Goal: Transaction & Acquisition: Purchase product/service

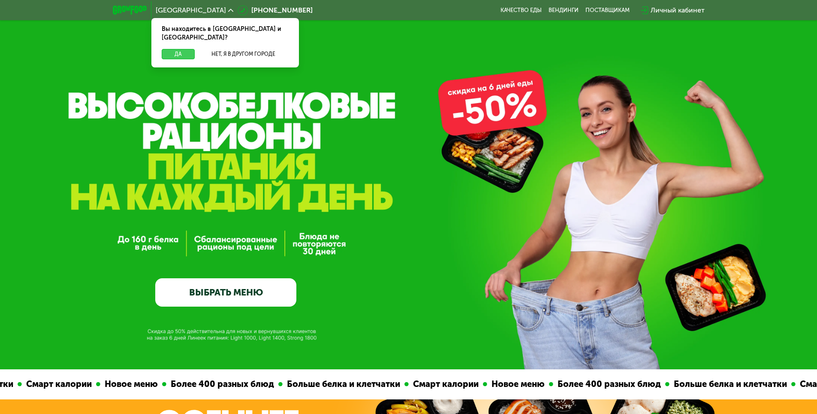
click at [170, 49] on button "Да" at bounding box center [178, 54] width 33 height 10
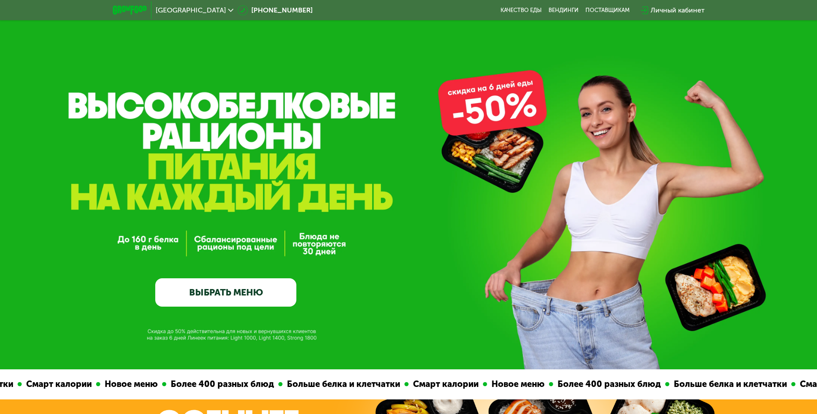
click at [672, 10] on div "Личный кабинет" at bounding box center [678, 10] width 54 height 10
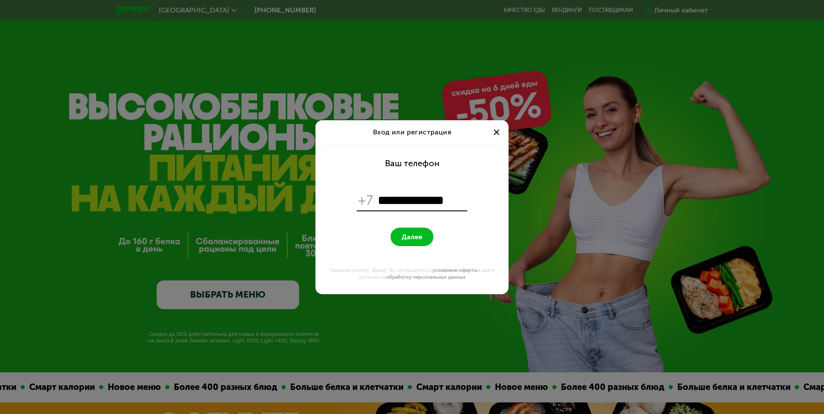
click at [384, 198] on input "**********" at bounding box center [421, 200] width 88 height 16
type input "**********"
click at [500, 130] on div at bounding box center [496, 132] width 10 height 10
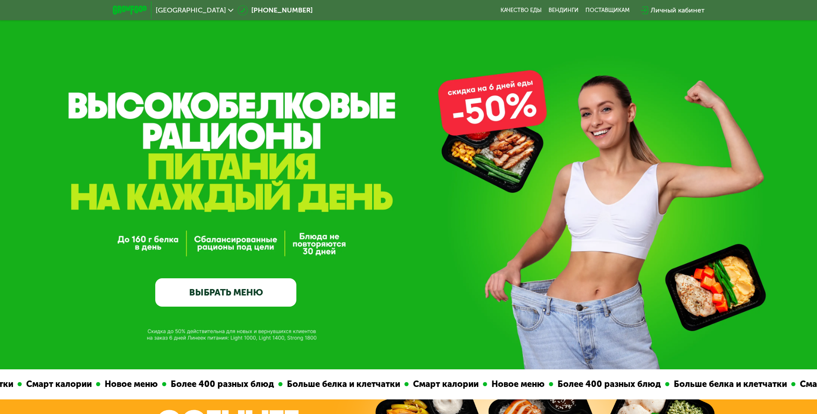
click at [671, 7] on div "Личный кабинет" at bounding box center [678, 10] width 54 height 10
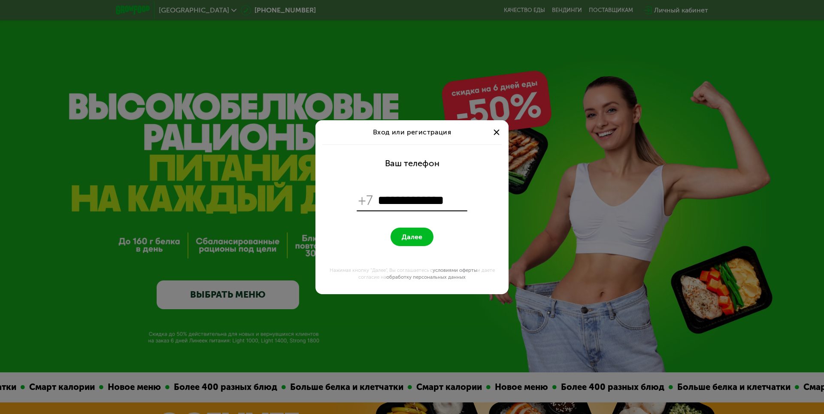
type input "**********"
click at [403, 234] on span "Далее" at bounding box center [412, 237] width 21 height 8
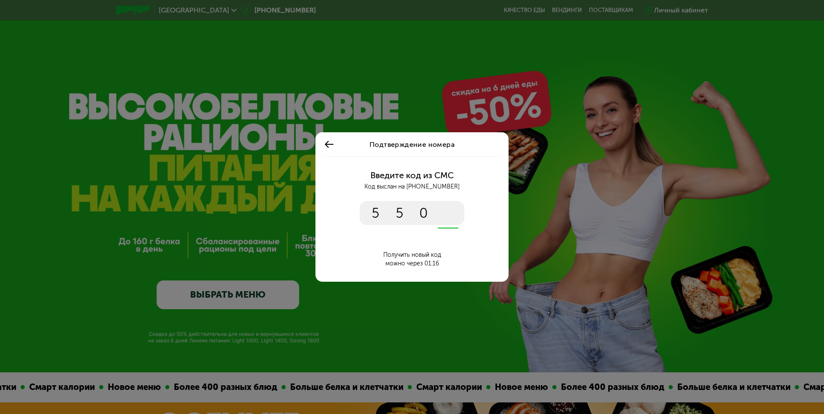
type input "****"
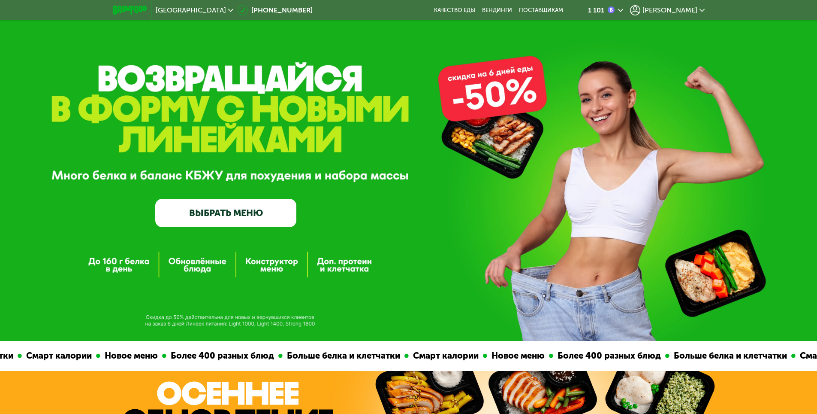
click at [233, 211] on link "ВЫБРАТЬ МЕНЮ" at bounding box center [225, 213] width 141 height 28
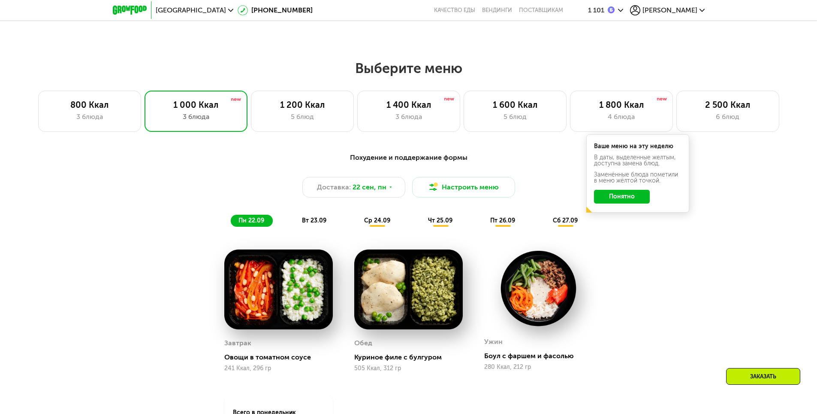
scroll to position [725, 0]
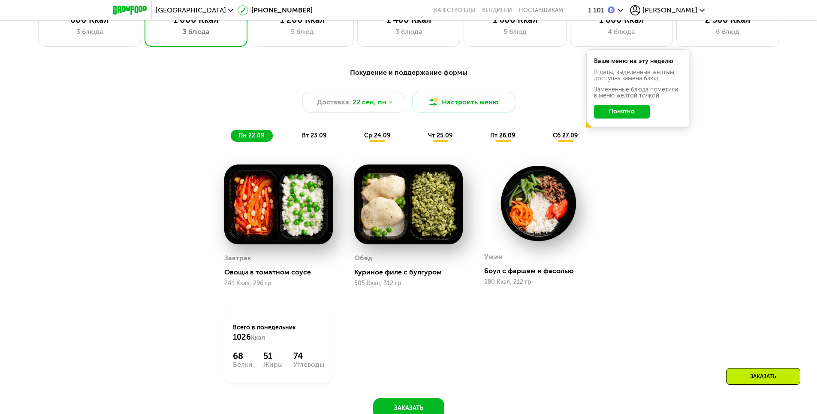
click at [318, 135] on span "вт 23.09" at bounding box center [314, 135] width 24 height 7
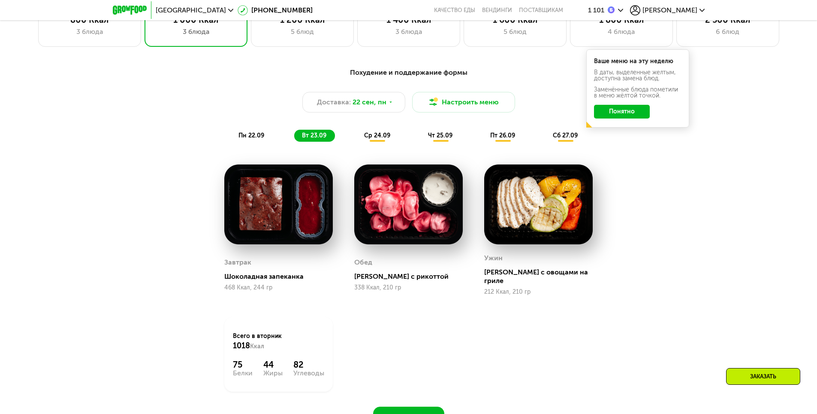
click at [383, 134] on span "ср 24.09" at bounding box center [377, 135] width 26 height 7
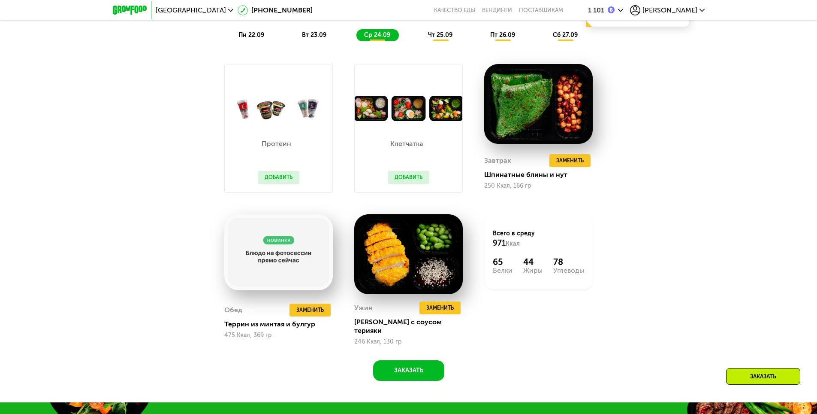
scroll to position [811, 0]
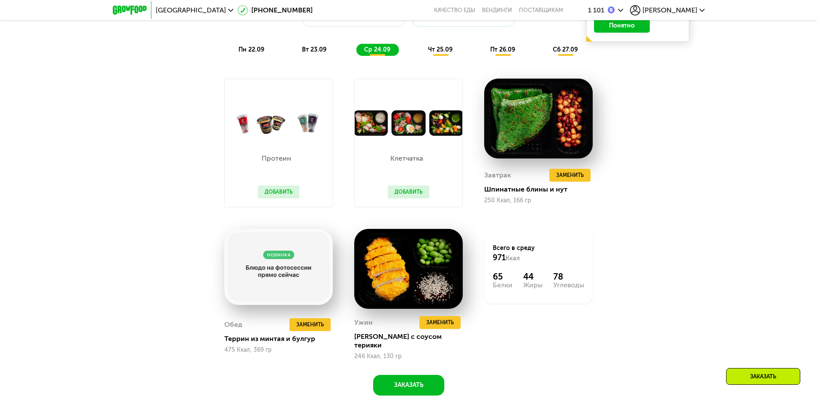
click at [440, 52] on span "чт 25.09" at bounding box center [440, 49] width 24 height 7
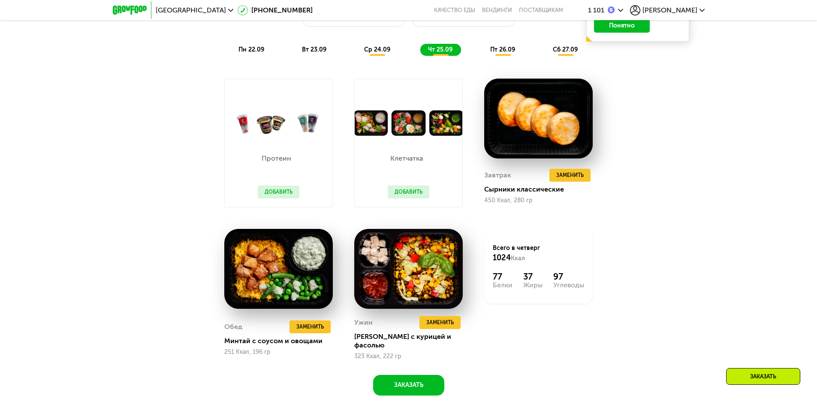
click at [252, 53] on span "пн 22.09" at bounding box center [252, 49] width 26 height 7
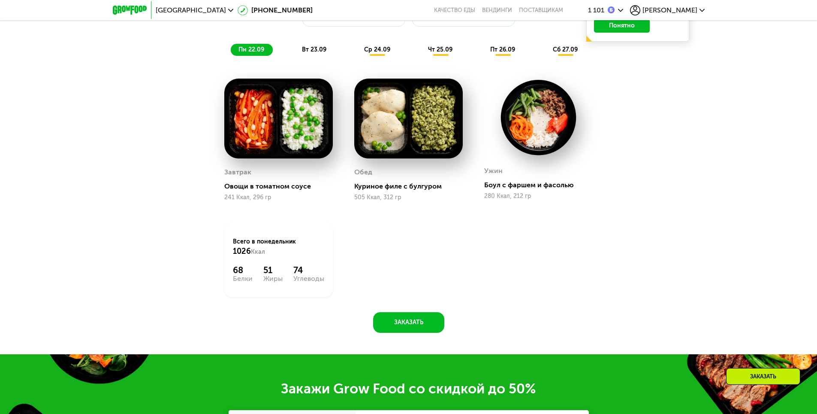
click at [314, 52] on span "вт 23.09" at bounding box center [314, 49] width 24 height 7
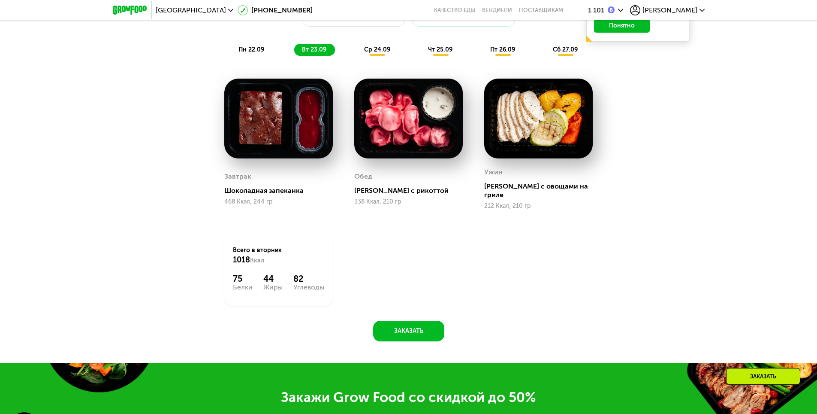
scroll to position [725, 0]
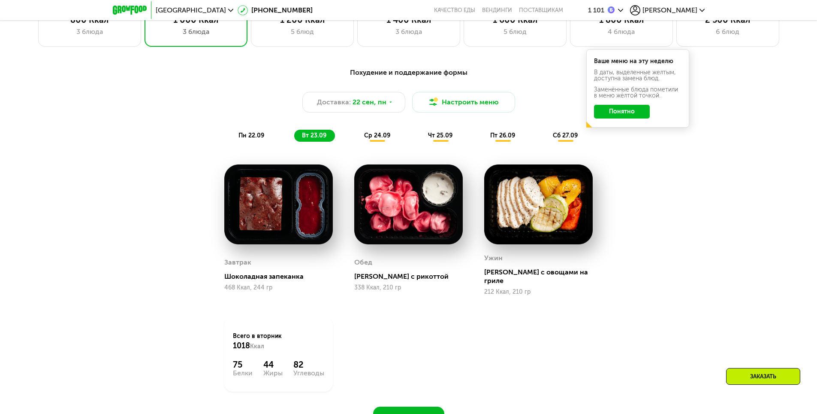
click at [629, 112] on button "Понятно" at bounding box center [622, 112] width 56 height 14
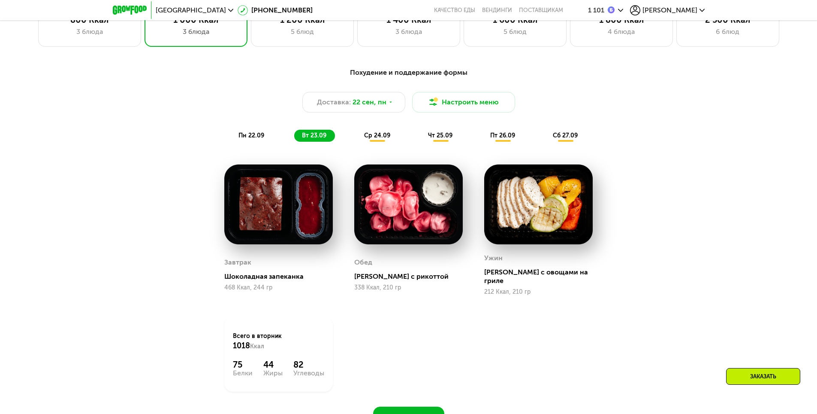
click at [380, 139] on span "ср 24.09" at bounding box center [377, 135] width 26 height 7
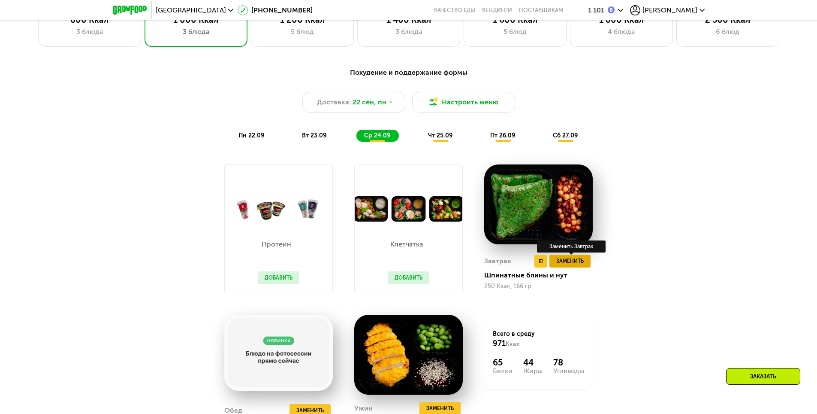
click at [572, 263] on span "Заменить" at bounding box center [569, 261] width 27 height 9
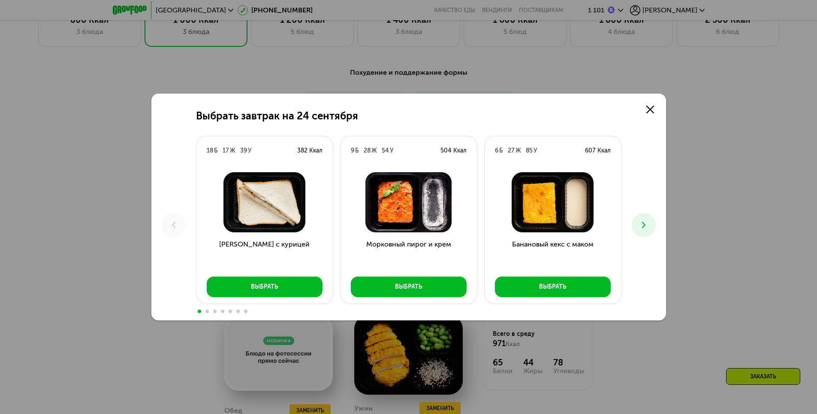
click at [644, 223] on use at bounding box center [643, 225] width 3 height 6
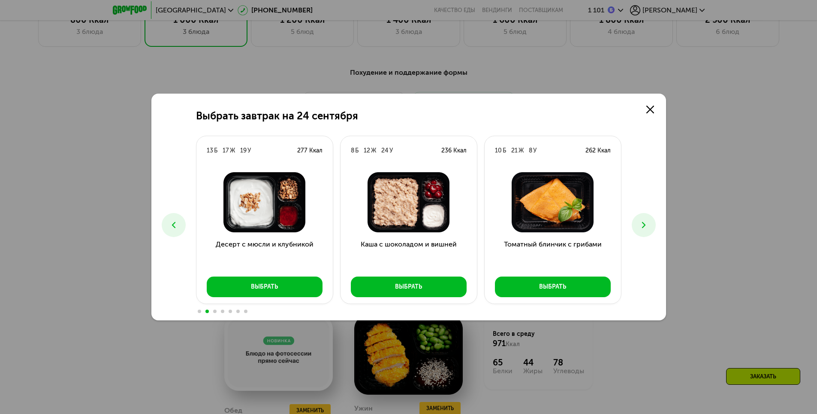
click at [644, 223] on use at bounding box center [643, 225] width 3 height 6
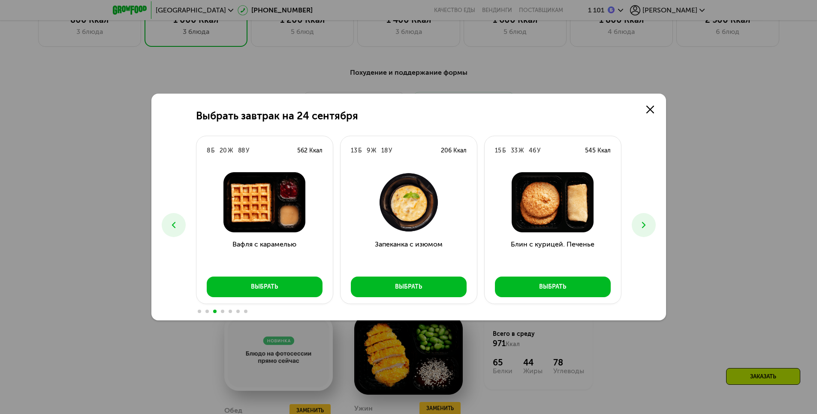
click at [644, 223] on use at bounding box center [643, 225] width 3 height 6
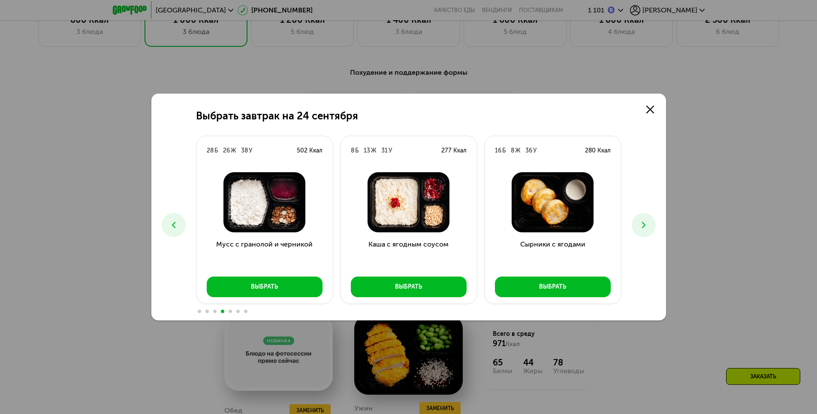
click at [644, 223] on use at bounding box center [643, 225] width 3 height 6
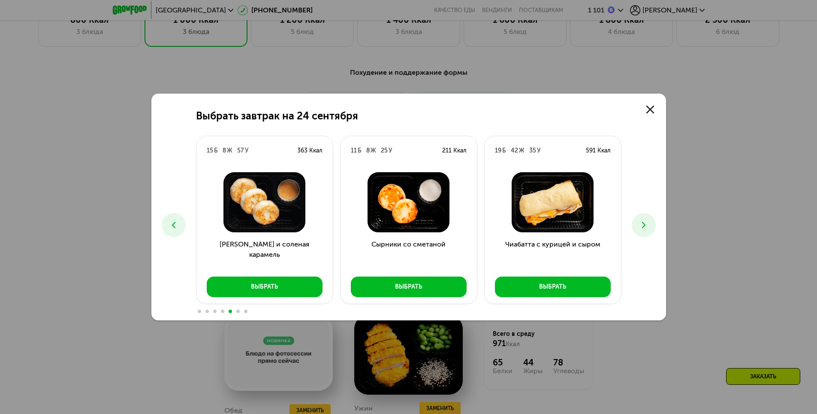
click at [644, 223] on use at bounding box center [643, 225] width 3 height 6
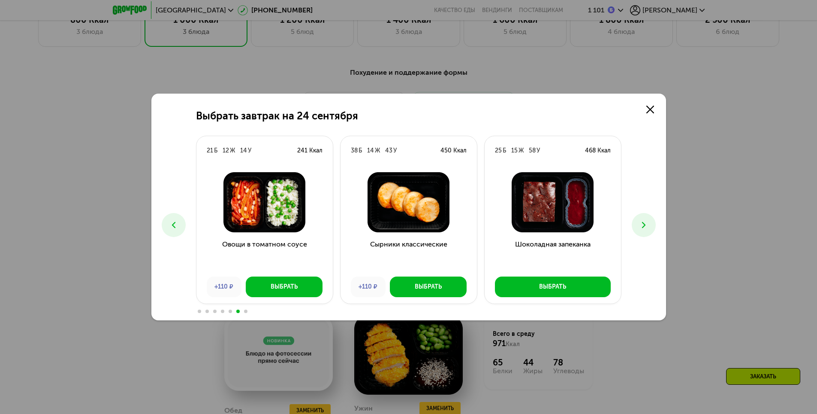
click at [644, 223] on use at bounding box center [643, 225] width 3 height 6
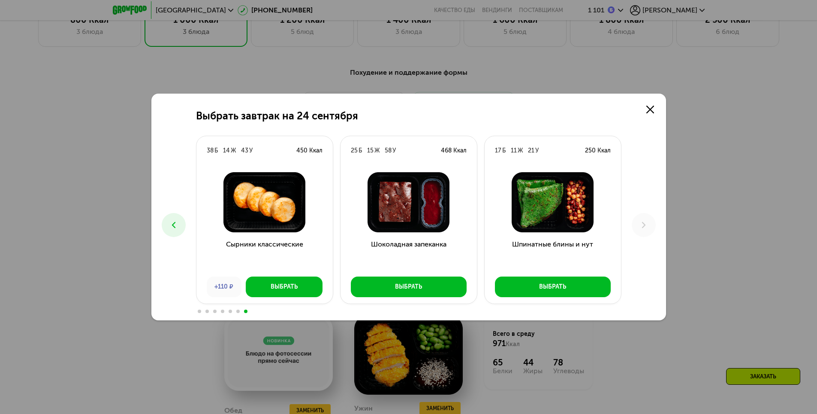
click at [170, 225] on icon at bounding box center [174, 225] width 10 height 10
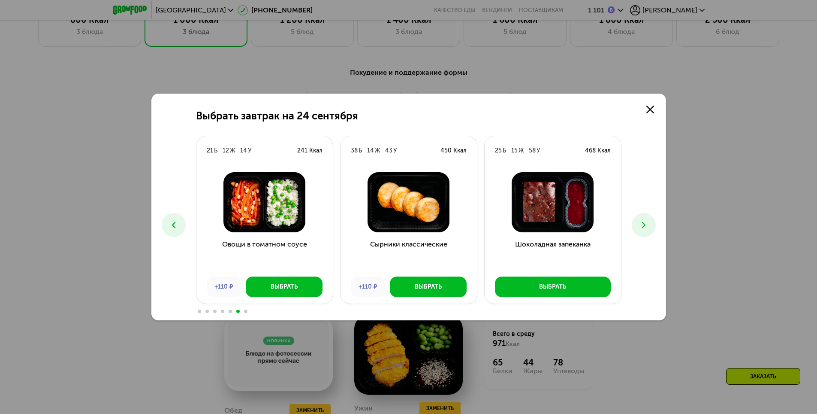
click at [169, 223] on icon at bounding box center [174, 225] width 10 height 10
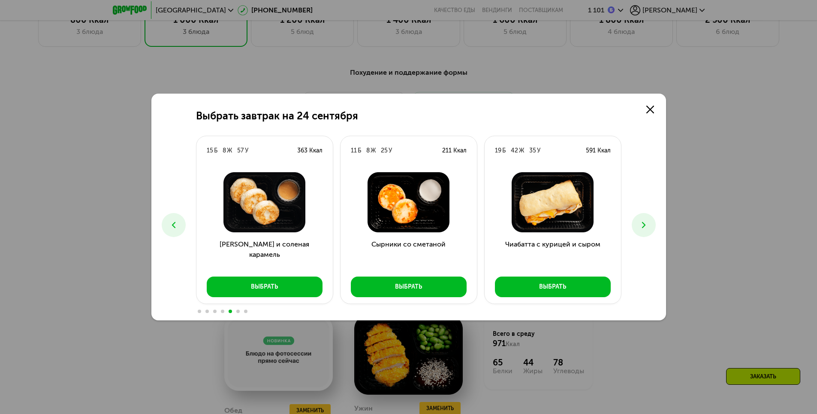
click at [169, 223] on icon at bounding box center [174, 225] width 10 height 10
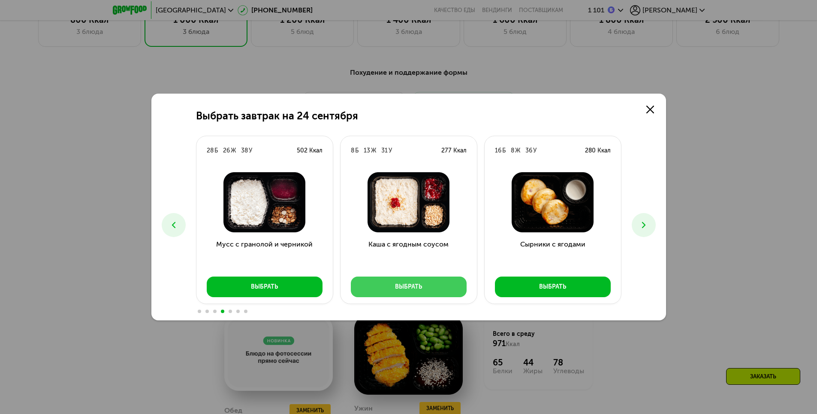
click at [416, 286] on div "Выбрать" at bounding box center [408, 286] width 27 height 9
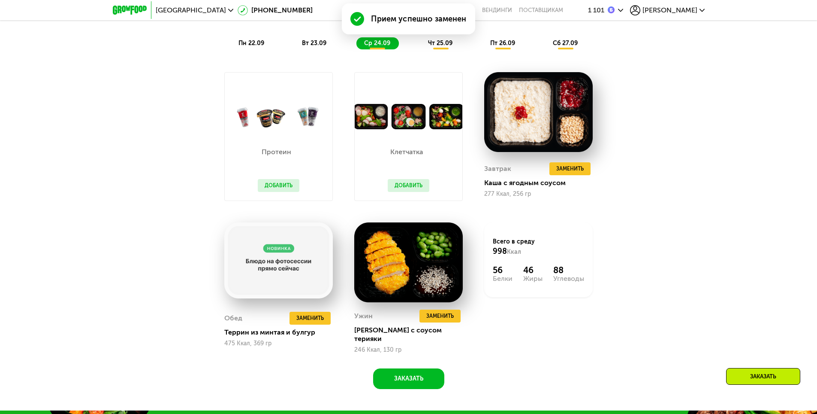
scroll to position [854, 0]
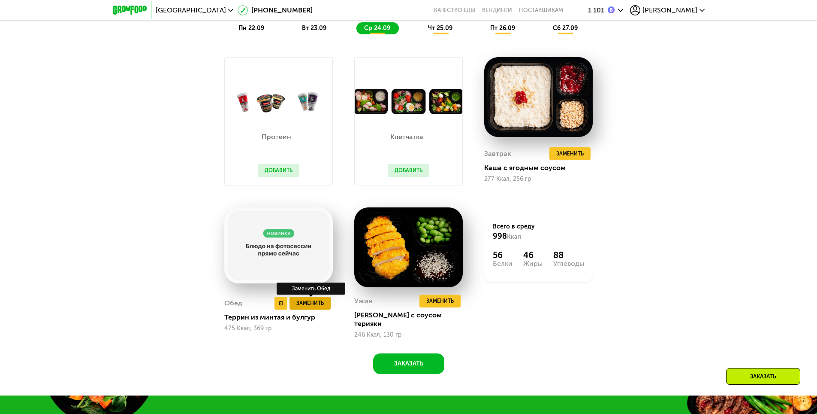
click at [308, 301] on span "Заменить" at bounding box center [309, 303] width 27 height 9
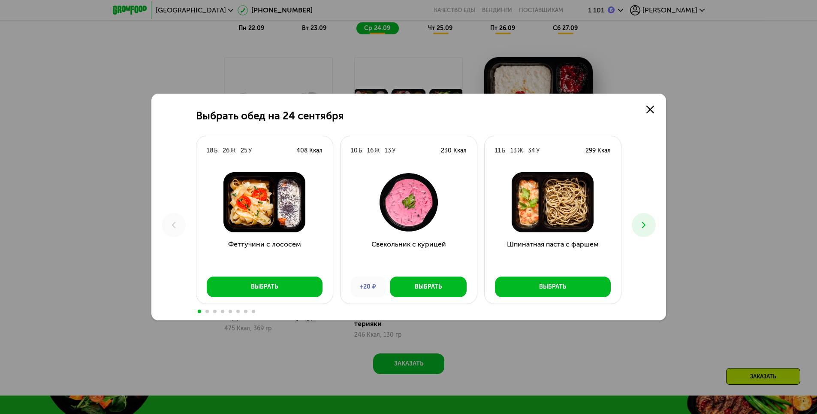
click at [649, 226] on button at bounding box center [644, 225] width 24 height 24
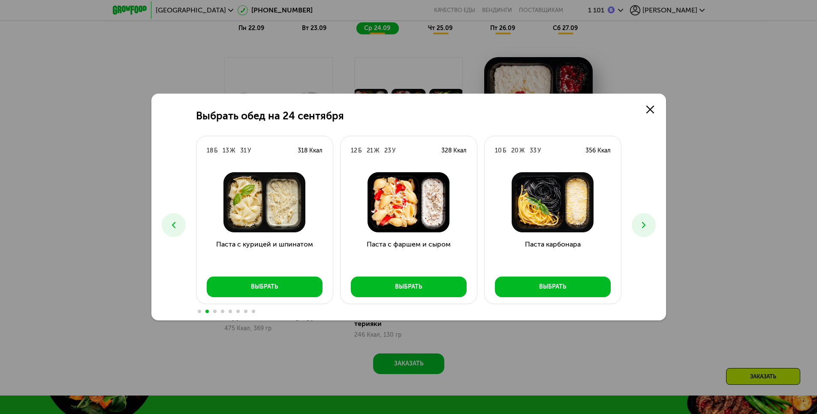
click at [649, 226] on button at bounding box center [644, 225] width 24 height 24
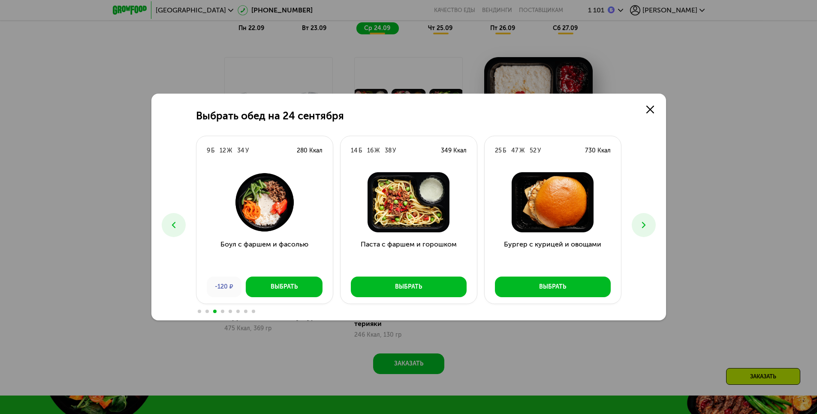
click at [649, 226] on button at bounding box center [644, 225] width 24 height 24
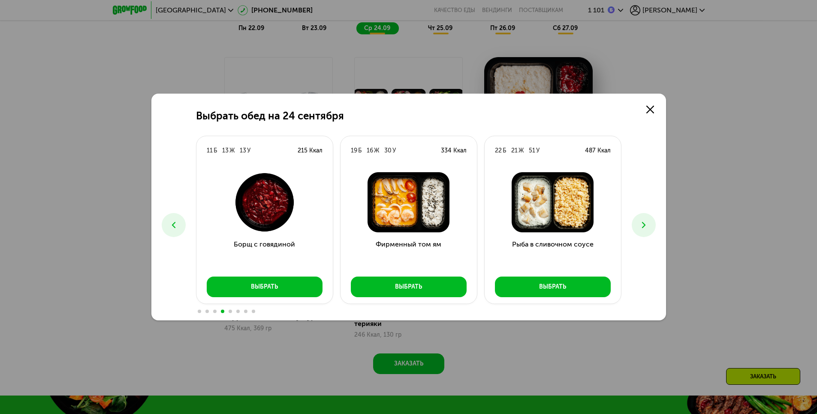
click at [649, 226] on button at bounding box center [644, 225] width 24 height 24
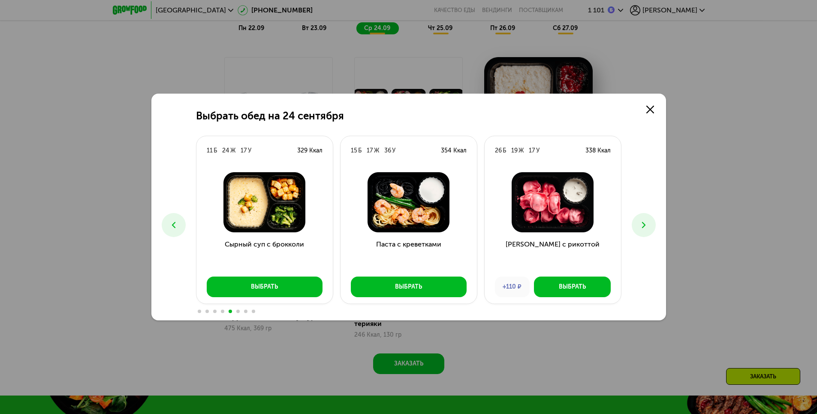
click at [649, 226] on button at bounding box center [644, 225] width 24 height 24
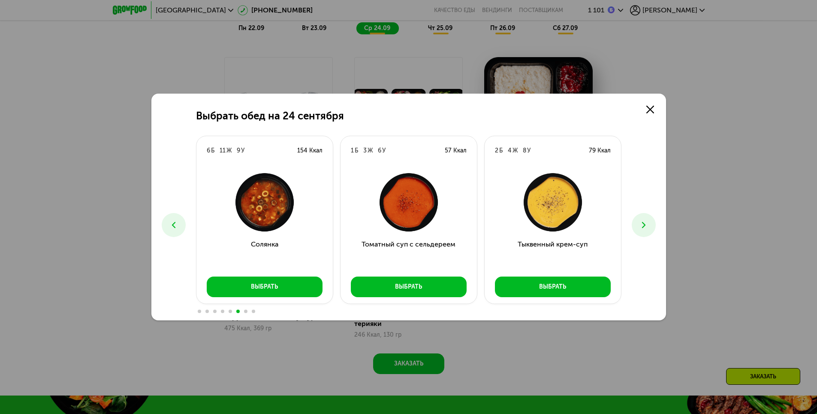
click at [642, 224] on icon at bounding box center [644, 225] width 10 height 10
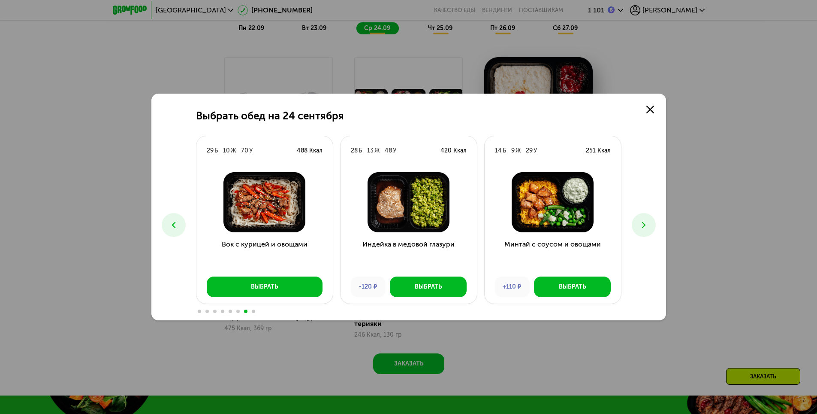
click at [645, 220] on icon at bounding box center [644, 225] width 10 height 10
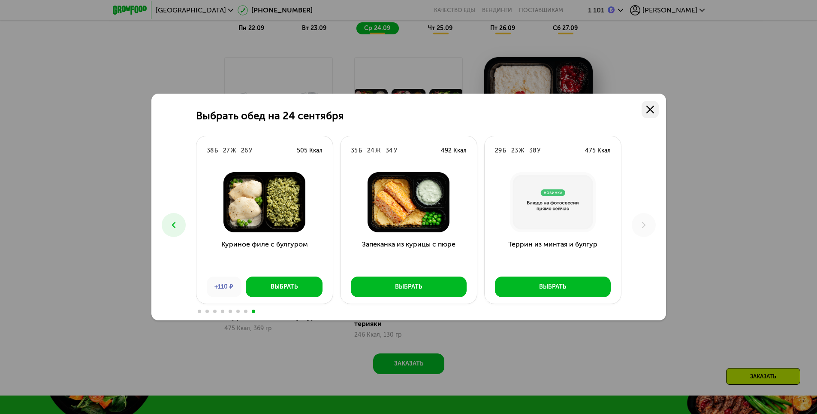
click at [652, 113] on icon at bounding box center [650, 110] width 8 height 8
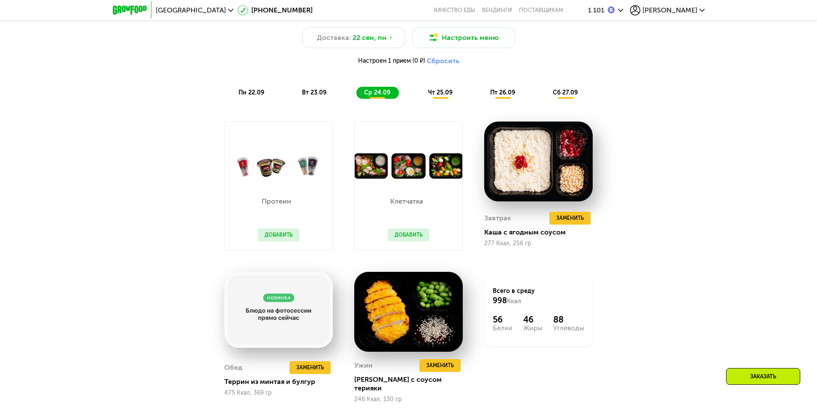
scroll to position [768, 0]
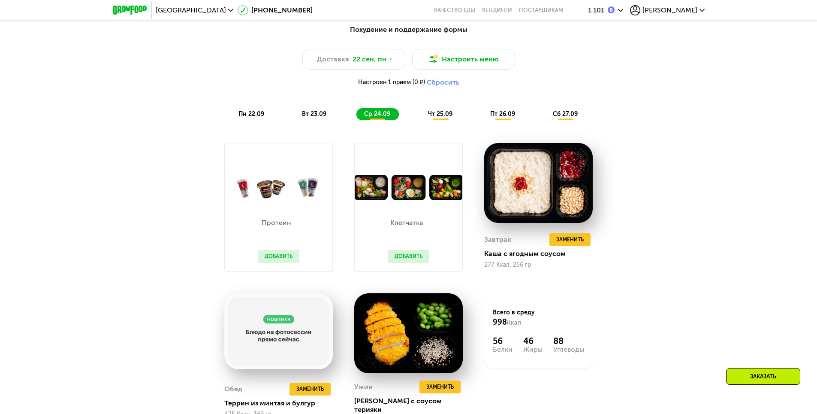
click at [440, 118] on span "чт 25.09" at bounding box center [440, 113] width 24 height 7
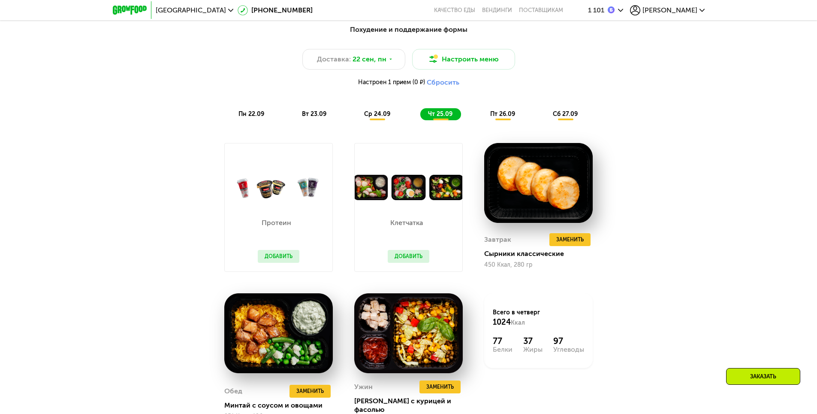
click at [505, 117] on span "пт 26.09" at bounding box center [502, 113] width 25 height 7
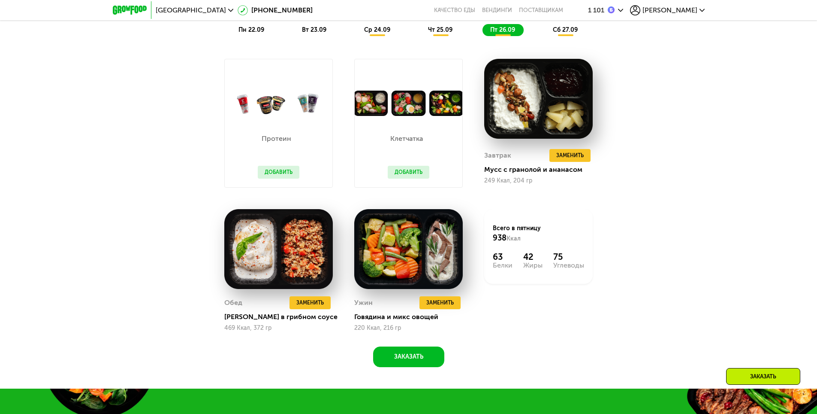
scroll to position [854, 0]
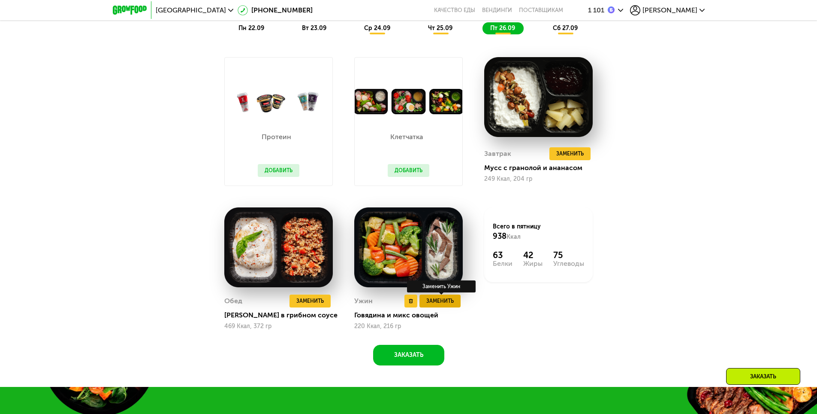
click at [440, 302] on span "Заменить" at bounding box center [439, 300] width 27 height 9
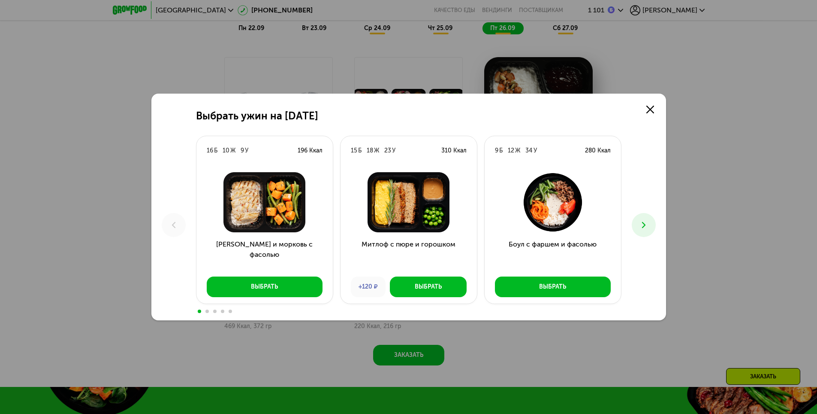
click at [644, 225] on icon at bounding box center [644, 225] width 10 height 10
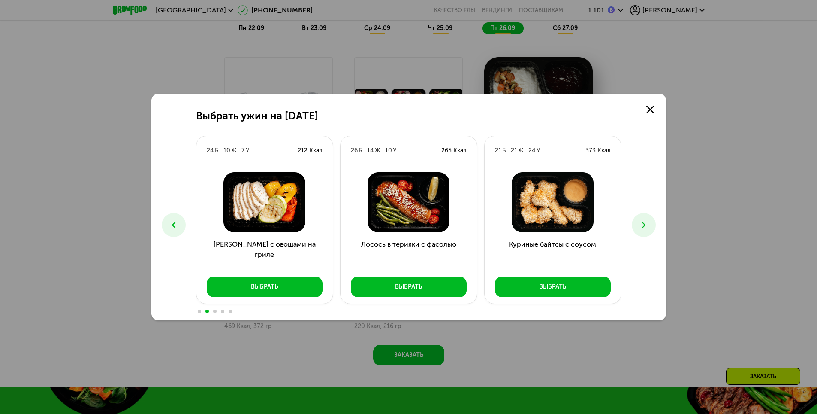
click at [644, 225] on icon at bounding box center [644, 225] width 10 height 10
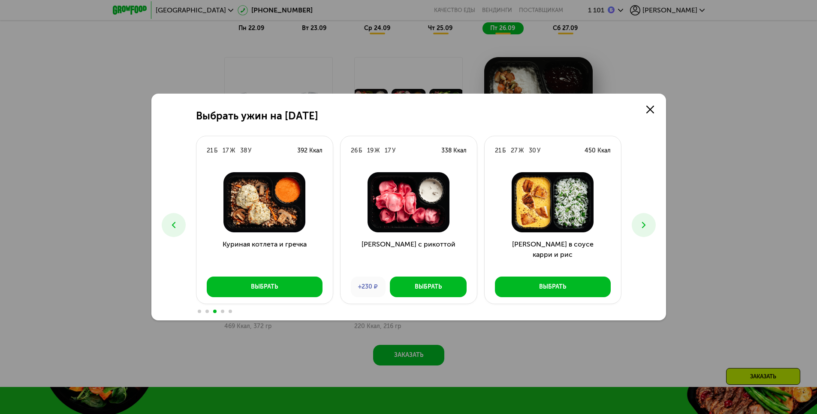
click at [645, 224] on use at bounding box center [643, 225] width 3 height 6
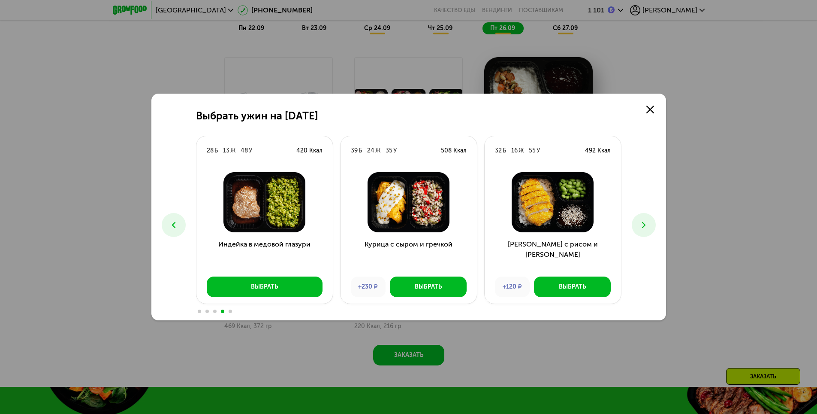
click at [645, 226] on icon at bounding box center [644, 225] width 10 height 10
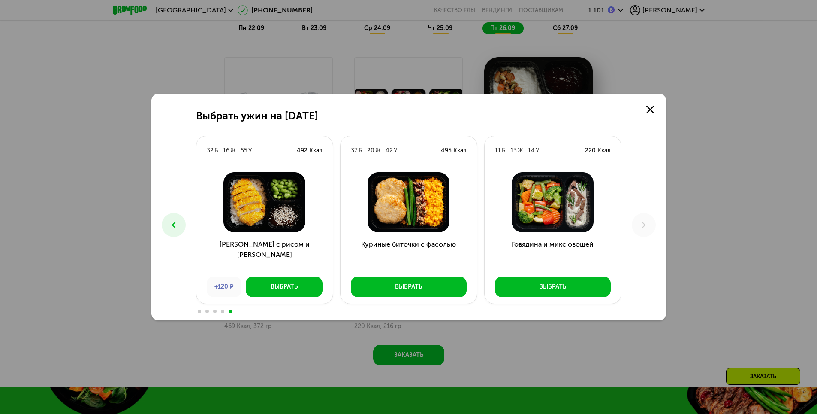
click at [180, 223] on button at bounding box center [174, 225] width 24 height 24
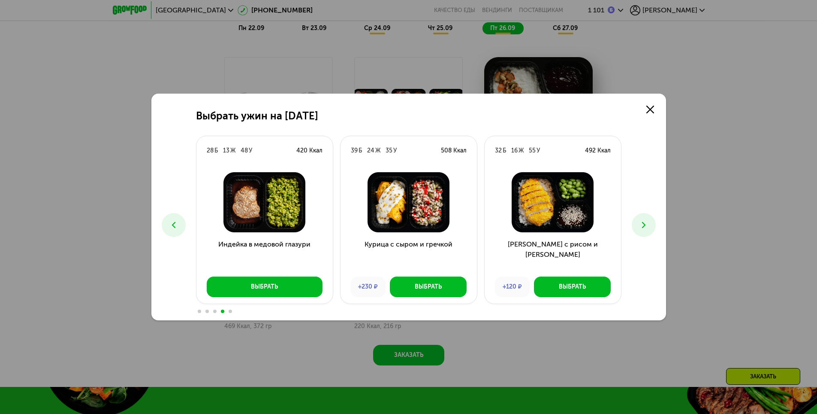
click at [180, 223] on button at bounding box center [174, 225] width 24 height 24
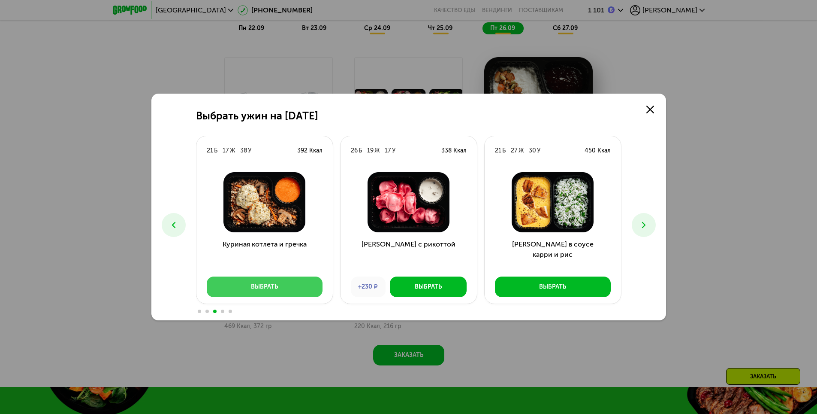
click at [264, 283] on div "Выбрать" at bounding box center [264, 286] width 27 height 9
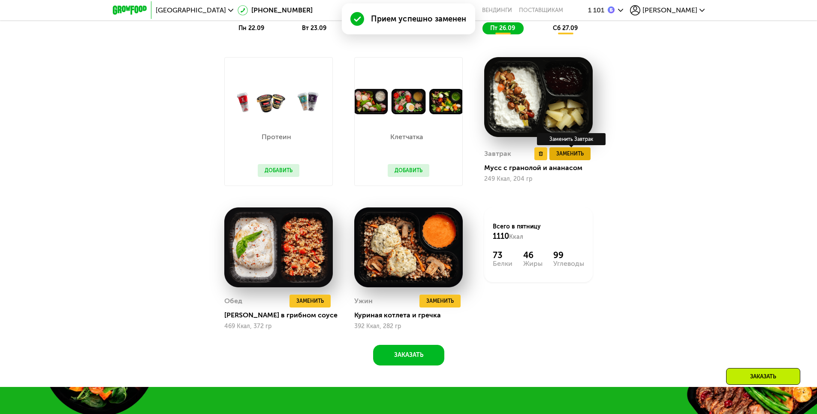
click at [572, 156] on span "Заменить" at bounding box center [569, 153] width 27 height 9
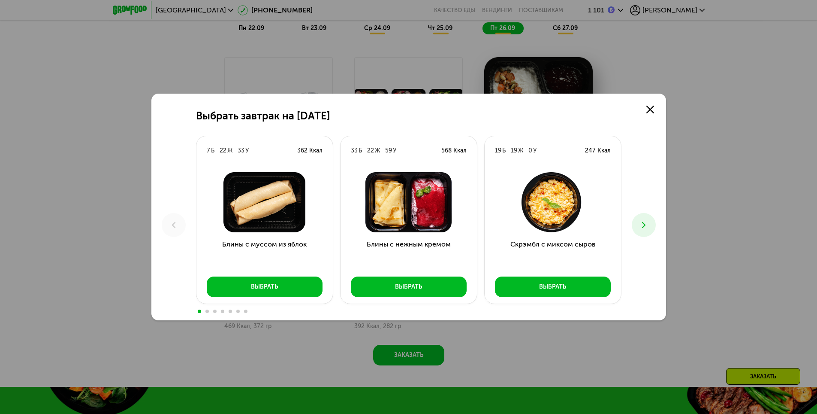
click at [648, 224] on icon at bounding box center [644, 225] width 10 height 10
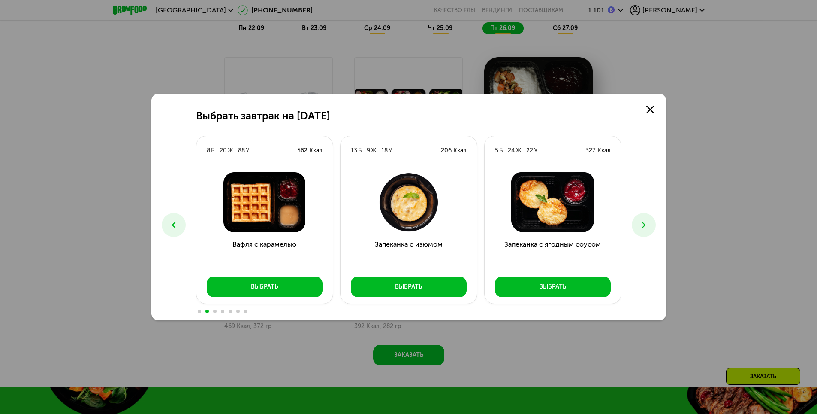
click at [645, 227] on icon at bounding box center [644, 225] width 10 height 10
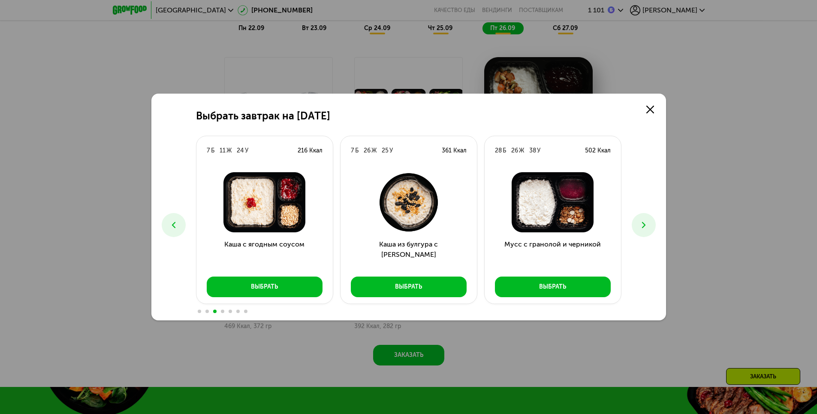
click at [645, 227] on icon at bounding box center [644, 225] width 10 height 10
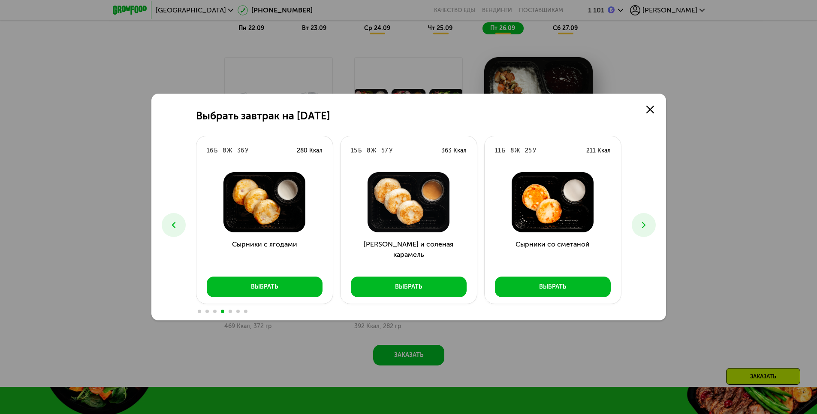
click at [645, 227] on icon at bounding box center [644, 225] width 10 height 10
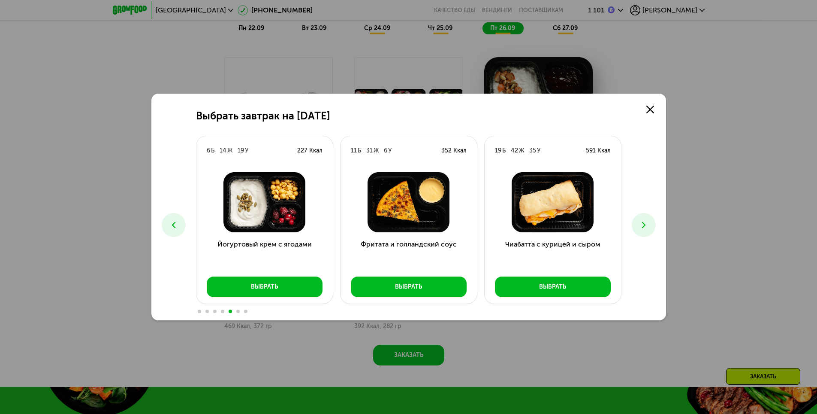
click at [645, 228] on icon at bounding box center [644, 225] width 10 height 10
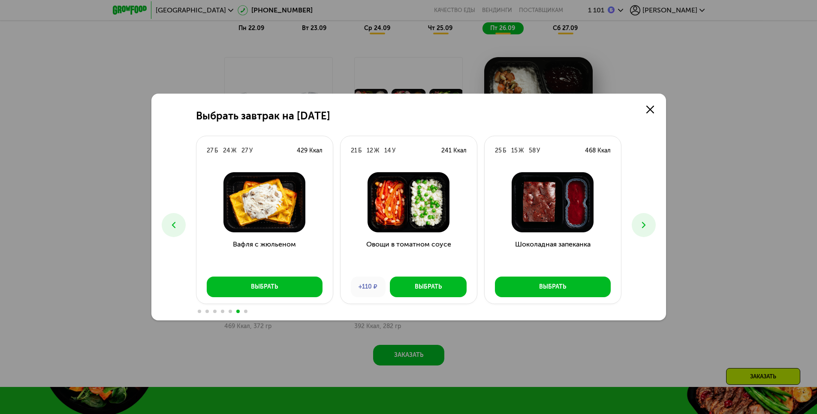
click at [645, 228] on icon at bounding box center [644, 225] width 10 height 10
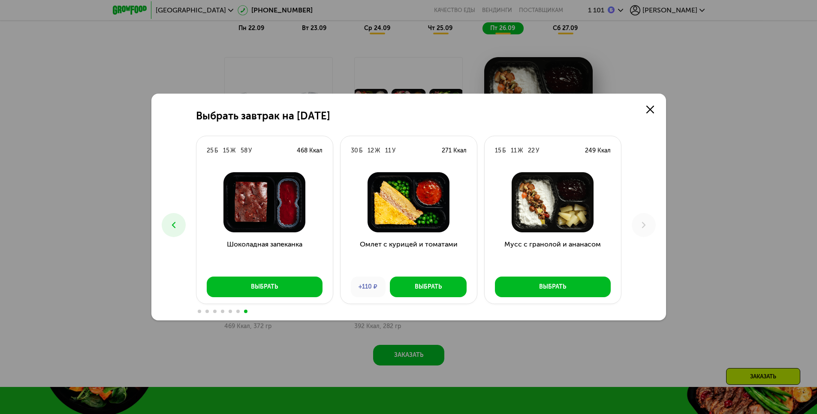
click at [172, 226] on icon at bounding box center [174, 225] width 10 height 10
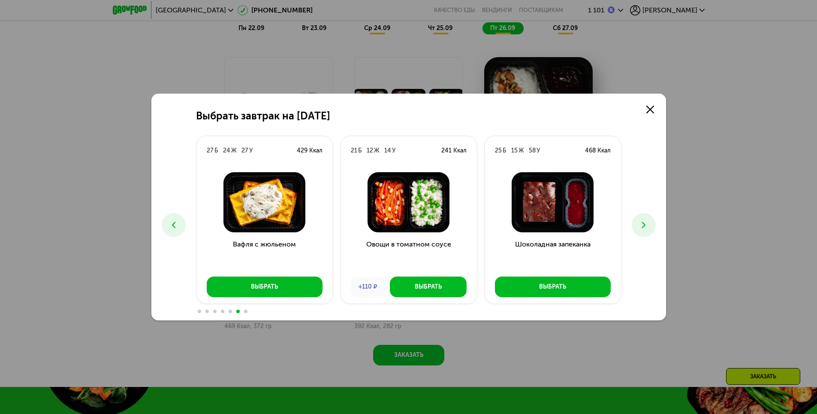
click at [171, 226] on icon at bounding box center [174, 225] width 10 height 10
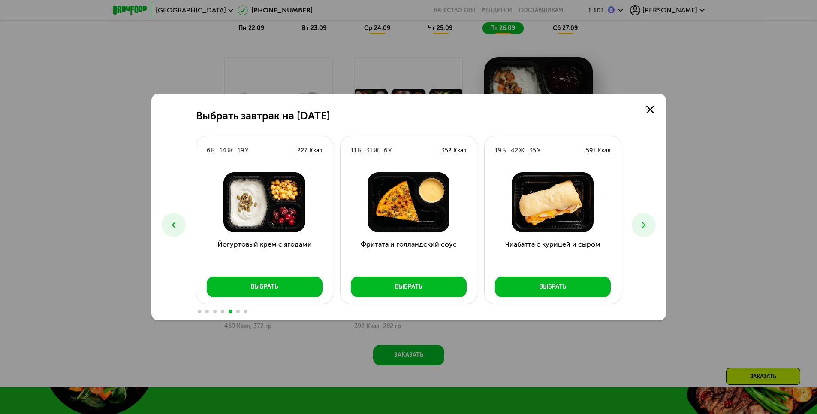
click at [171, 226] on icon at bounding box center [174, 225] width 10 height 10
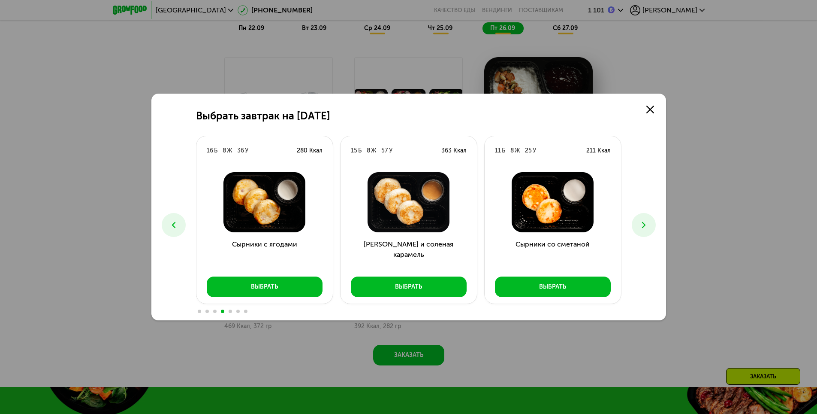
click at [171, 226] on icon at bounding box center [174, 225] width 10 height 10
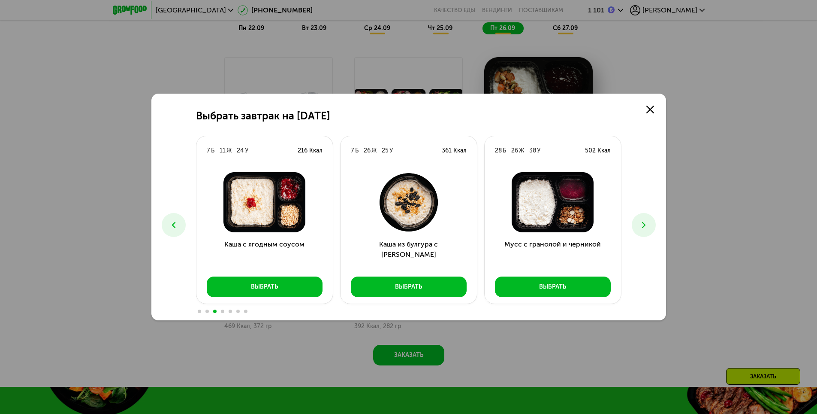
click at [171, 226] on icon at bounding box center [174, 225] width 10 height 10
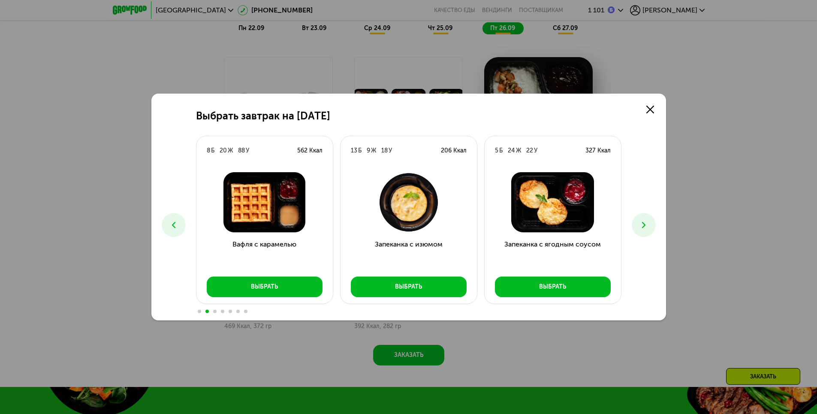
click at [171, 226] on icon at bounding box center [174, 225] width 10 height 10
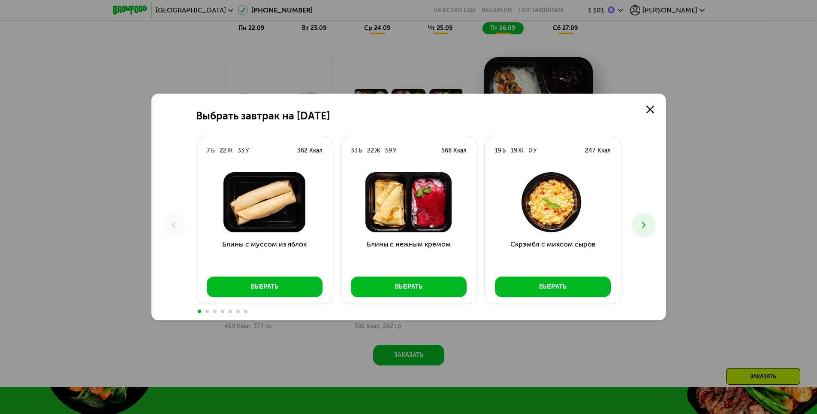
click at [642, 225] on icon at bounding box center [644, 225] width 10 height 10
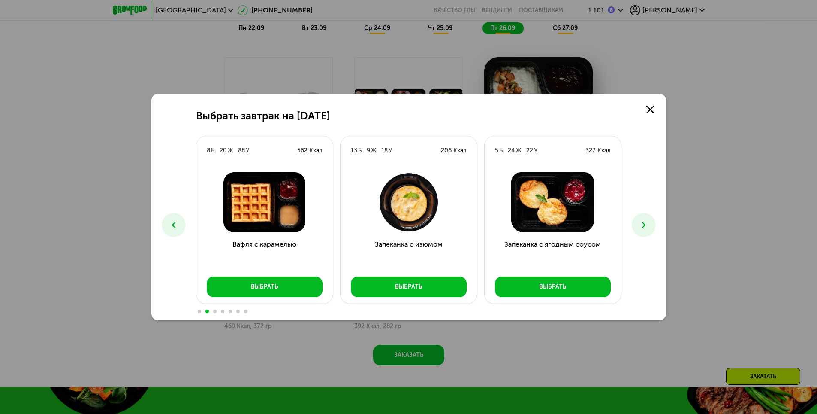
click at [642, 225] on icon at bounding box center [644, 225] width 10 height 10
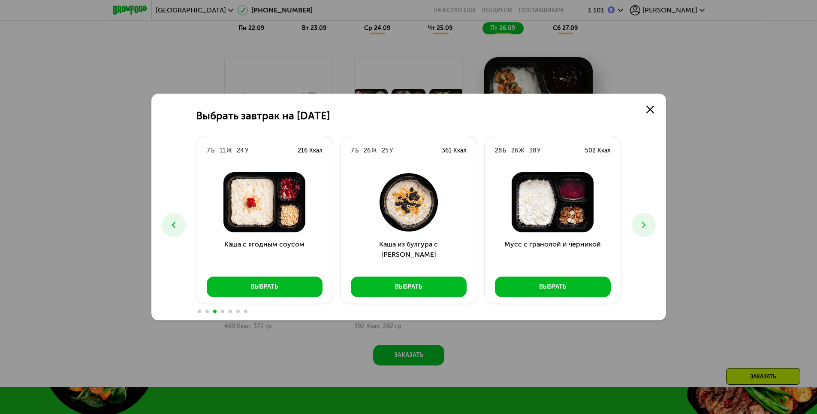
click at [643, 225] on icon at bounding box center [644, 225] width 10 height 10
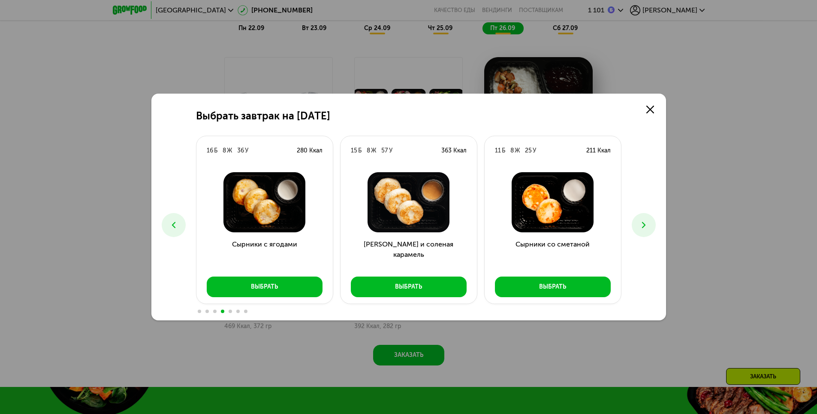
click at [643, 225] on icon at bounding box center [644, 225] width 10 height 10
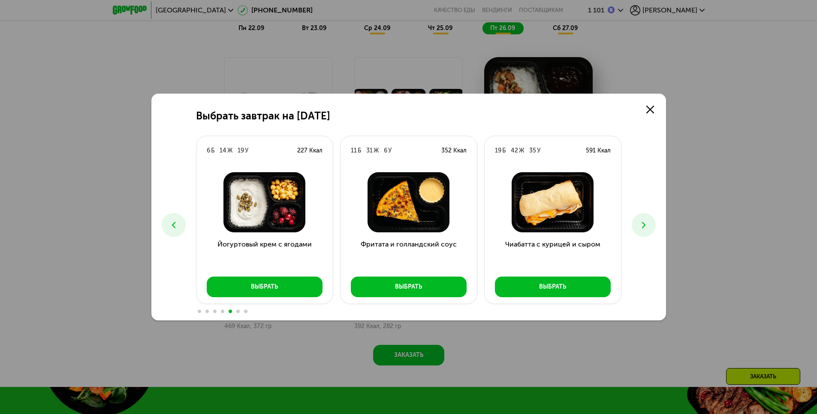
click at [643, 225] on icon at bounding box center [644, 225] width 10 height 10
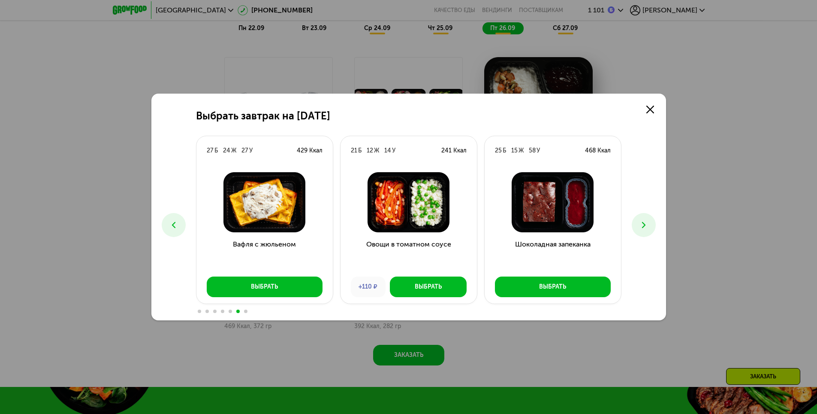
click at [642, 226] on icon at bounding box center [644, 225] width 10 height 10
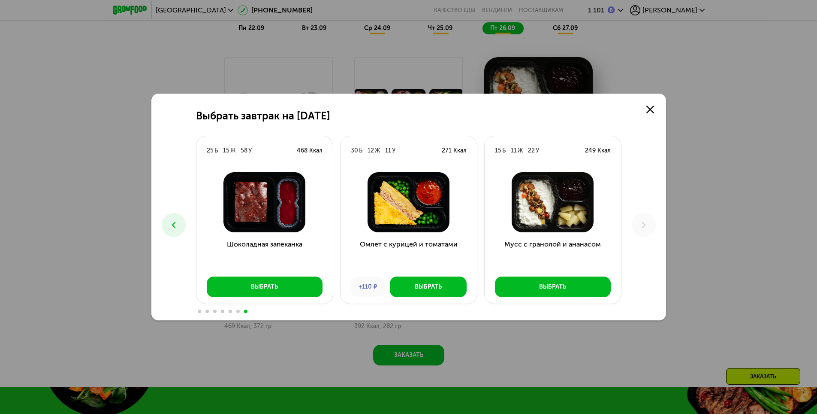
click at [175, 221] on icon at bounding box center [174, 225] width 10 height 10
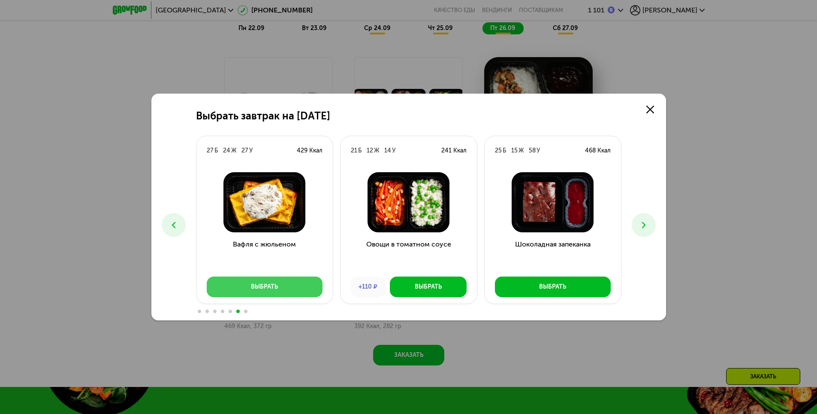
click at [277, 284] on div "Выбрать" at bounding box center [264, 286] width 27 height 9
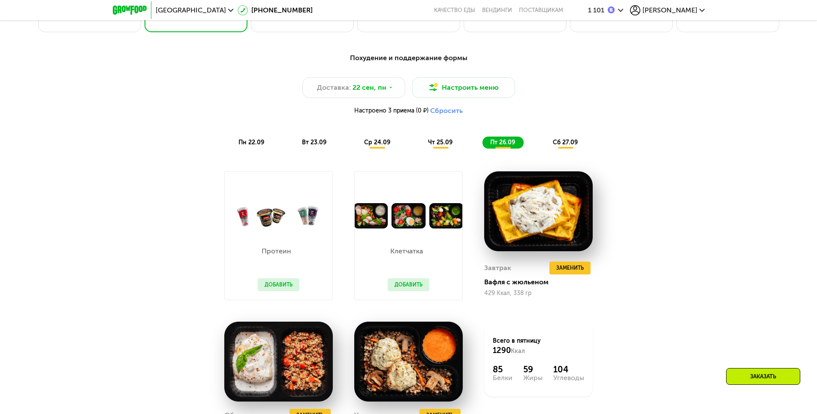
scroll to position [725, 0]
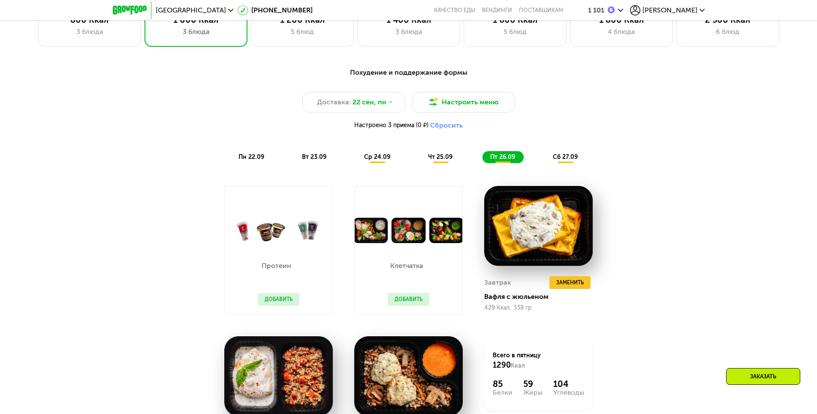
click at [568, 160] on span "сб 27.09" at bounding box center [565, 156] width 25 height 7
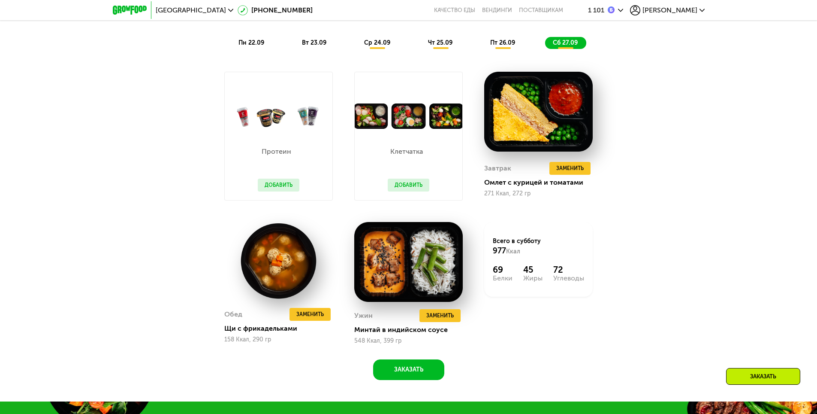
scroll to position [854, 0]
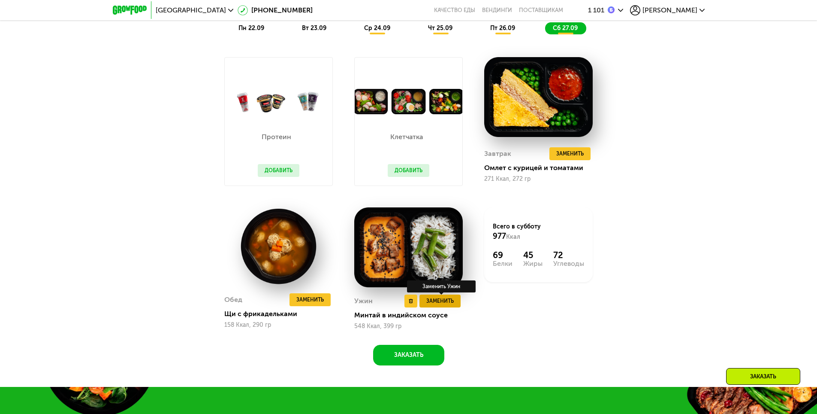
click at [440, 302] on span "Заменить" at bounding box center [439, 300] width 27 height 9
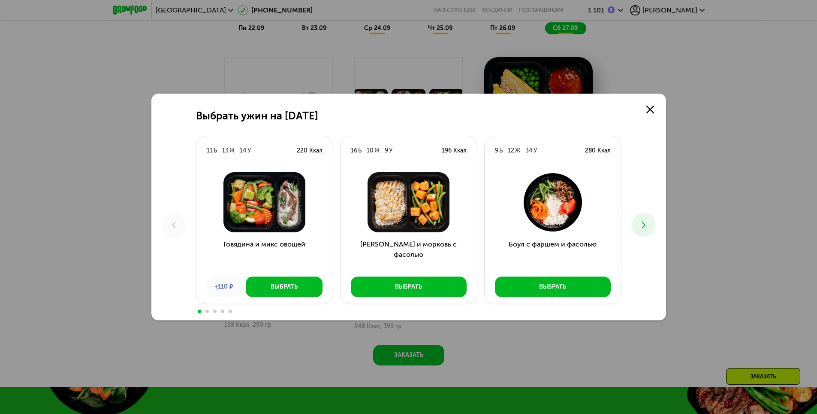
click at [642, 222] on use at bounding box center [643, 225] width 3 height 6
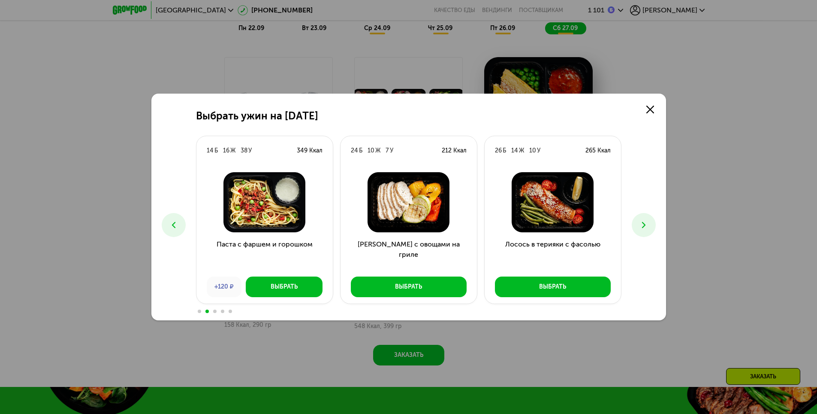
click at [639, 226] on icon at bounding box center [644, 225] width 10 height 10
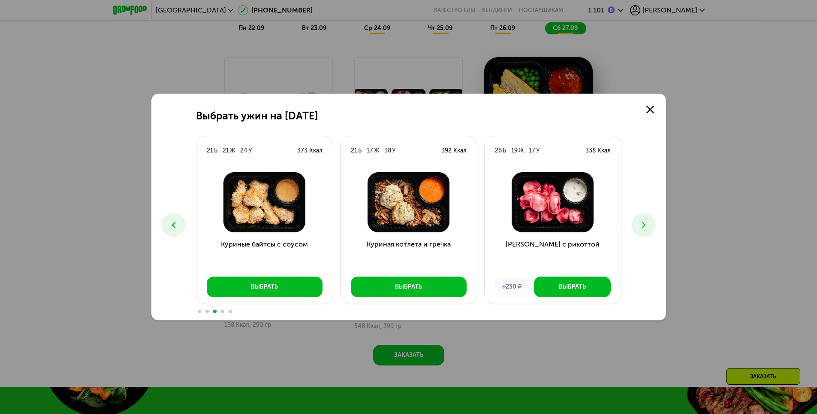
click at [639, 226] on icon at bounding box center [644, 225] width 10 height 10
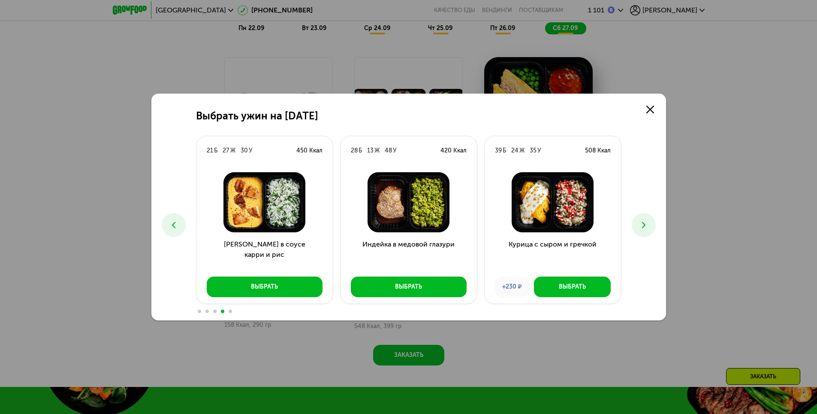
click at [639, 226] on icon at bounding box center [644, 225] width 10 height 10
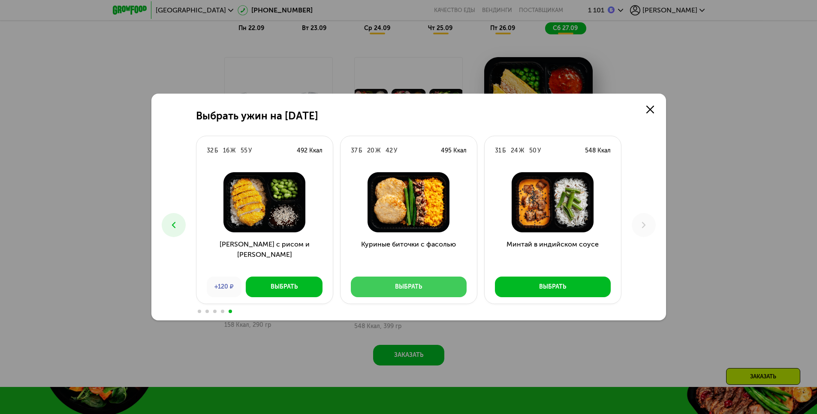
click at [406, 286] on div "Выбрать" at bounding box center [408, 286] width 27 height 9
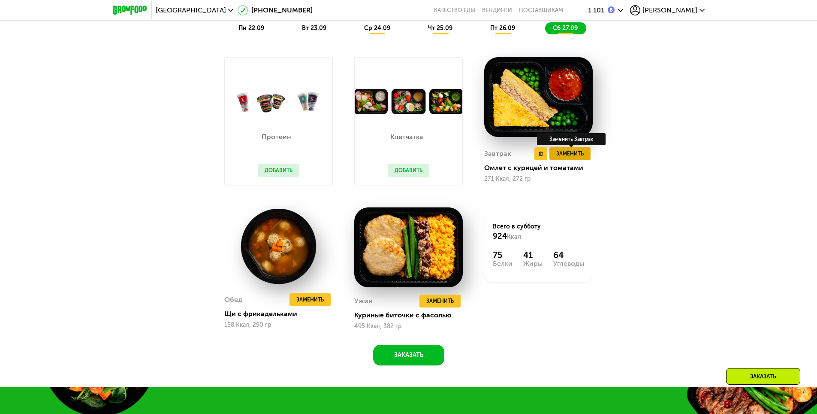
click at [571, 157] on span "Заменить" at bounding box center [569, 153] width 27 height 9
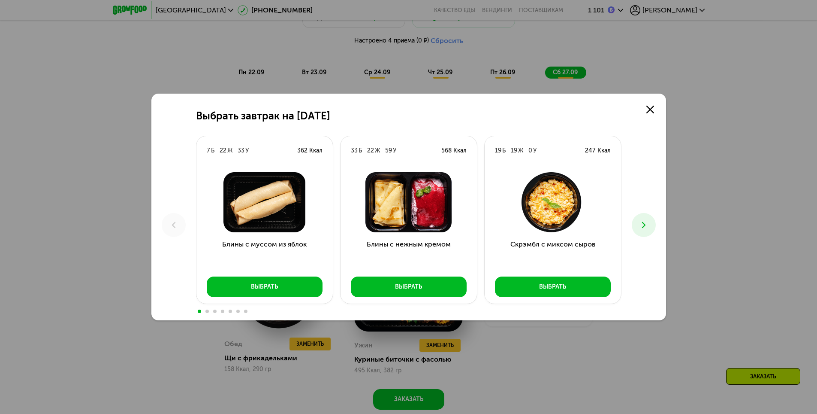
scroll to position [725, 0]
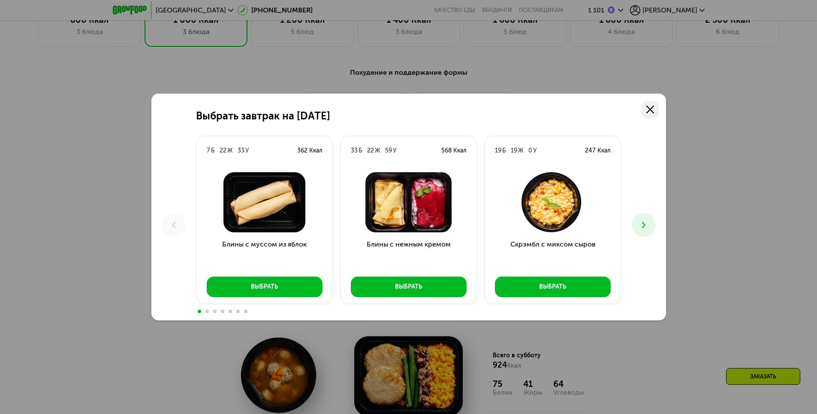
click at [650, 111] on icon at bounding box center [650, 110] width 8 height 8
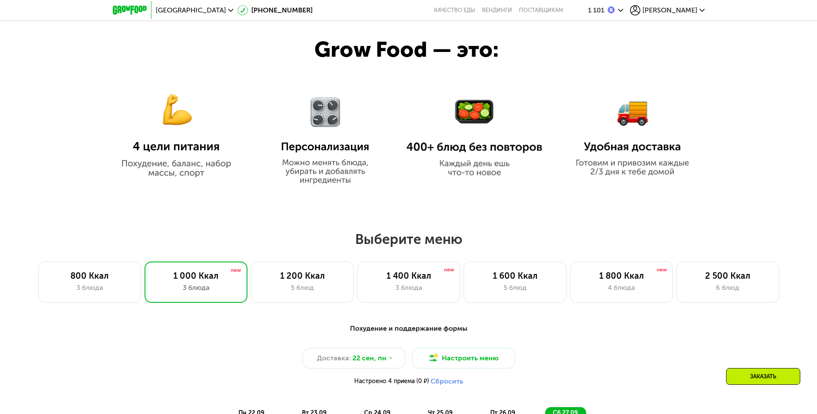
scroll to position [511, 0]
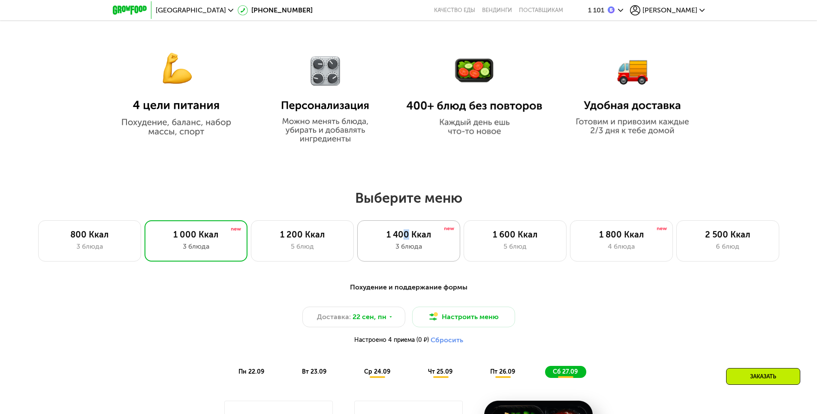
click at [405, 239] on div "1 400 Ккал" at bounding box center [408, 234] width 85 height 10
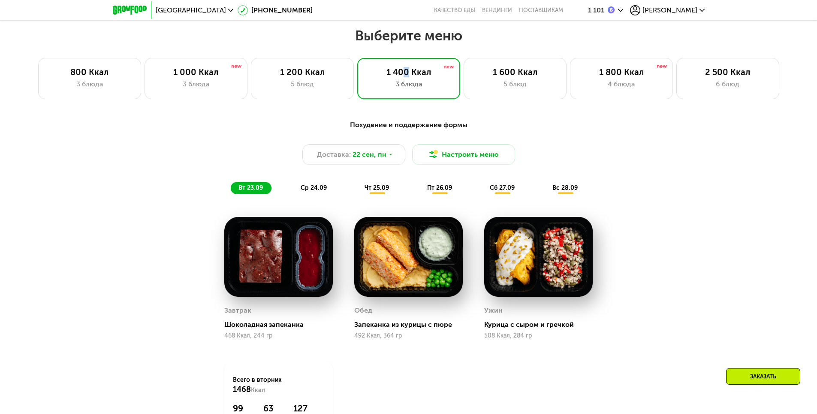
scroll to position [725, 0]
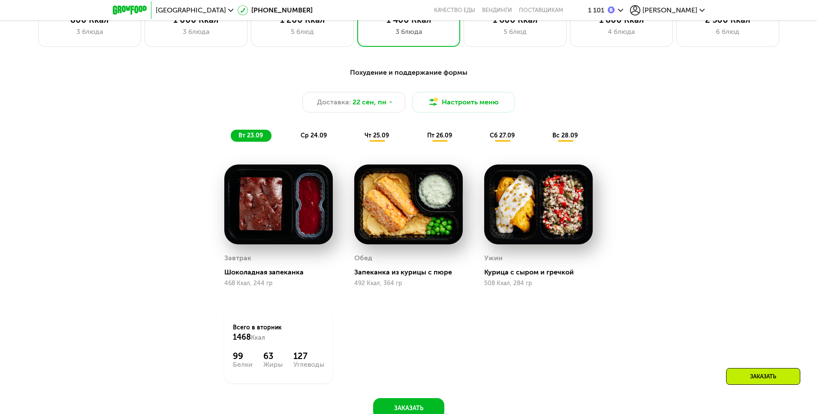
click at [319, 139] on span "ср 24.09" at bounding box center [314, 135] width 26 height 7
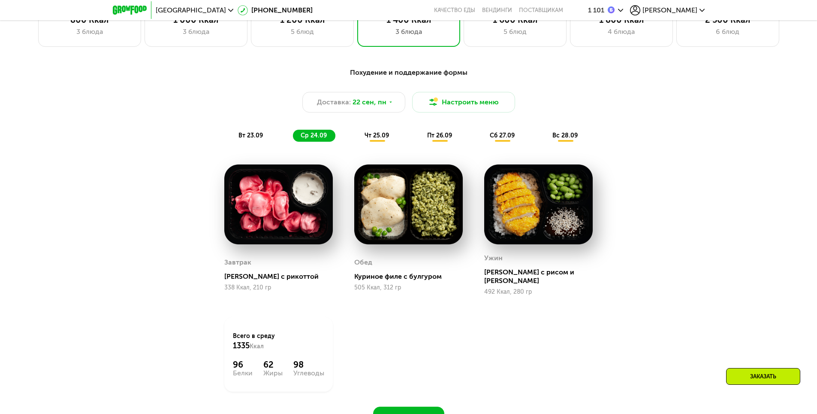
click at [378, 139] on span "чт 25.09" at bounding box center [377, 135] width 24 height 7
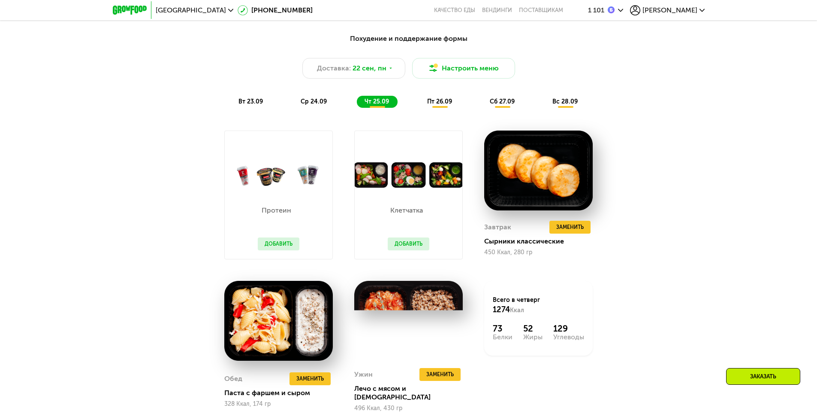
scroll to position [811, 0]
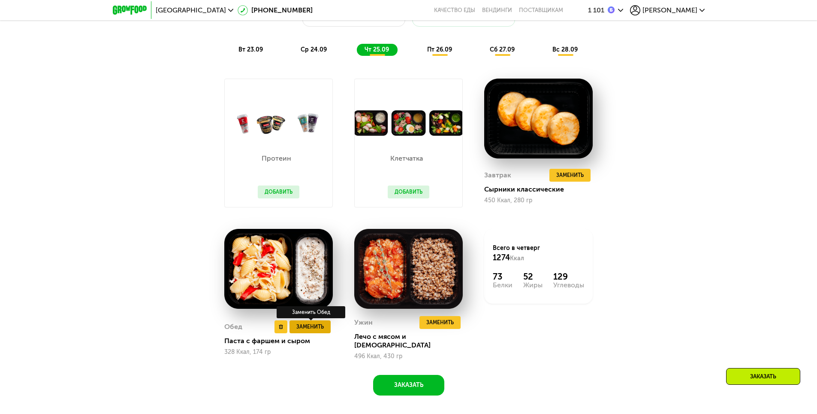
click at [309, 324] on span "Заменить" at bounding box center [309, 326] width 27 height 9
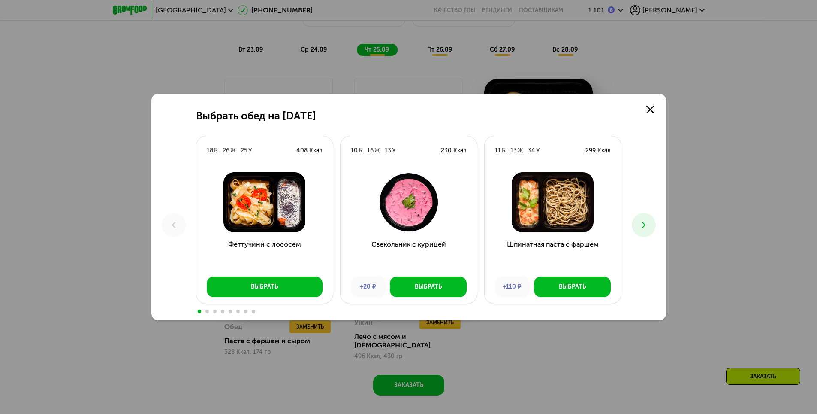
click at [642, 229] on icon at bounding box center [644, 225] width 10 height 10
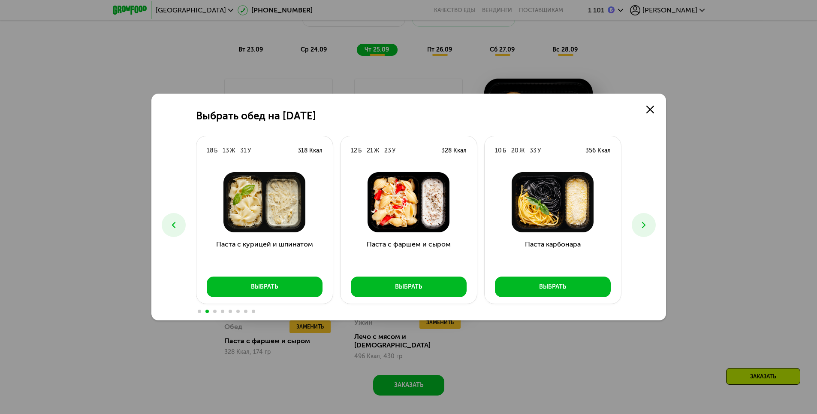
click at [639, 226] on icon at bounding box center [644, 225] width 10 height 10
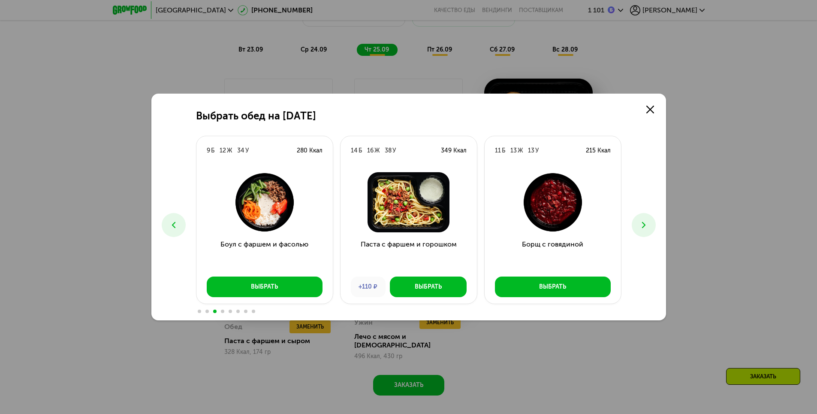
click at [639, 226] on icon at bounding box center [644, 225] width 10 height 10
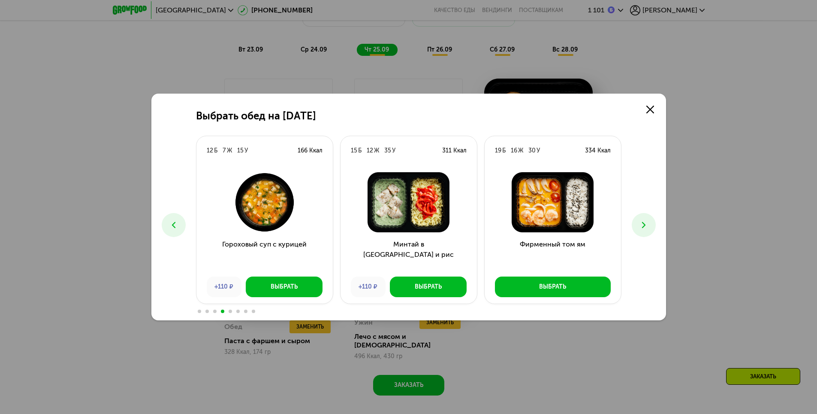
click at [639, 226] on icon at bounding box center [644, 225] width 10 height 10
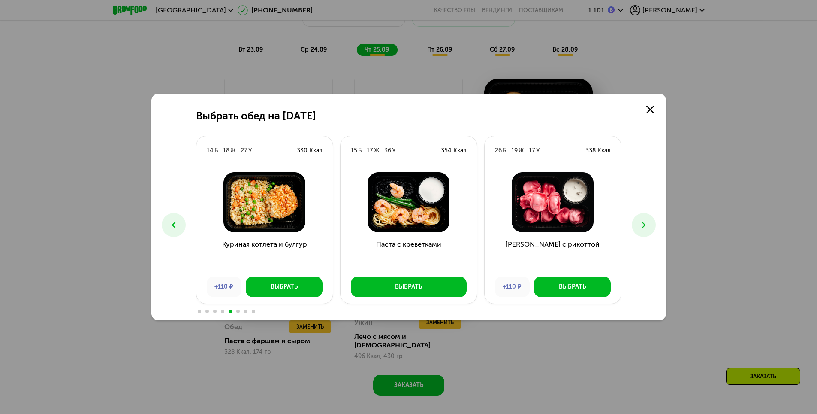
click at [639, 226] on icon at bounding box center [644, 225] width 10 height 10
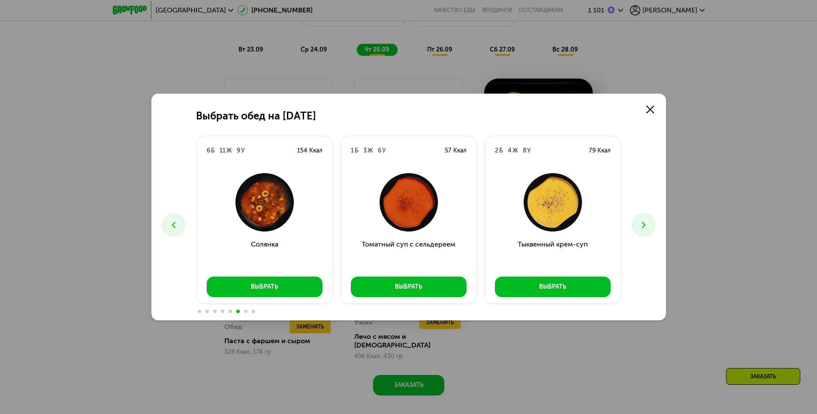
click at [651, 226] on button at bounding box center [644, 225] width 24 height 24
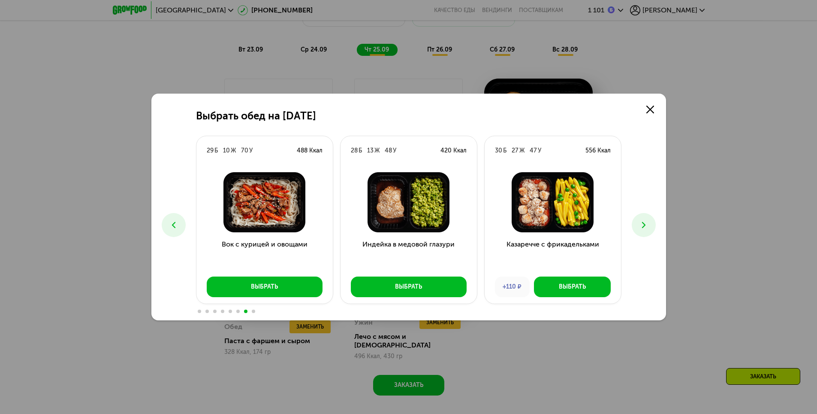
click at [645, 227] on icon at bounding box center [644, 225] width 10 height 10
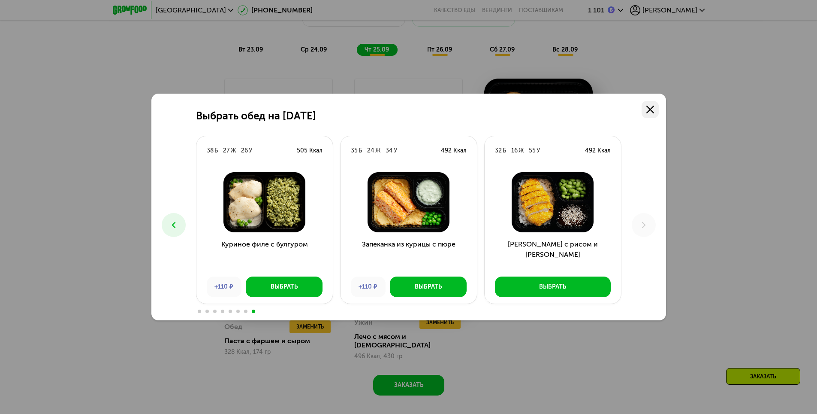
click at [657, 106] on link at bounding box center [650, 109] width 17 height 17
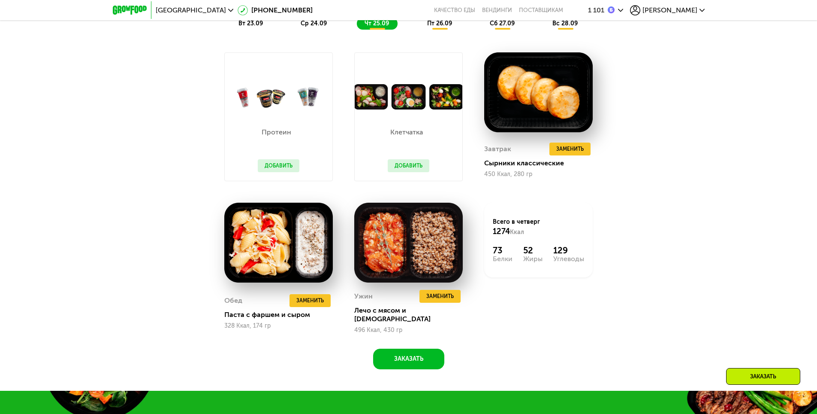
scroll to position [725, 0]
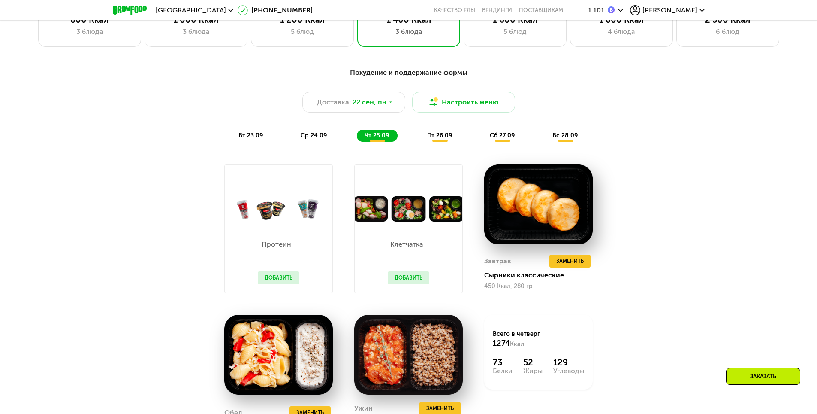
click at [438, 137] on span "пт 26.09" at bounding box center [439, 135] width 25 height 7
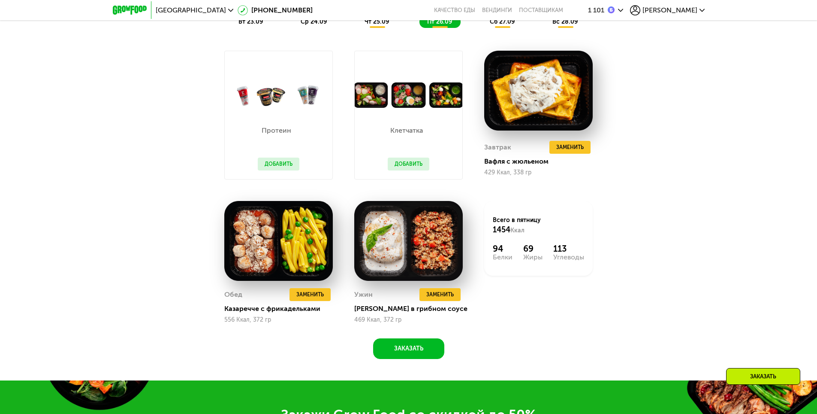
scroll to position [854, 0]
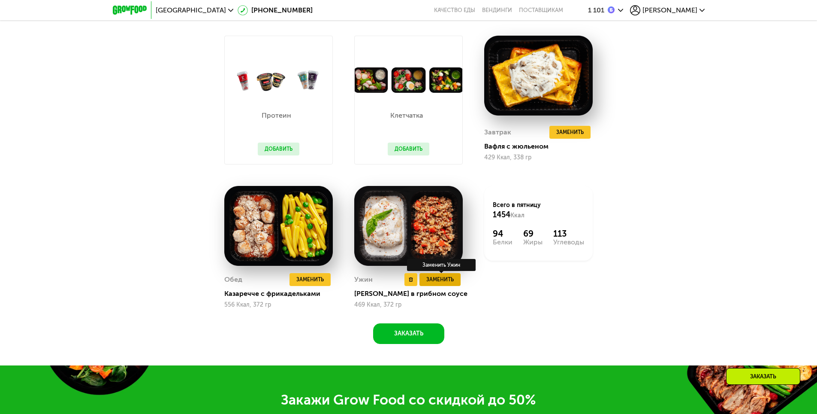
click at [444, 284] on span "Заменить" at bounding box center [439, 279] width 27 height 9
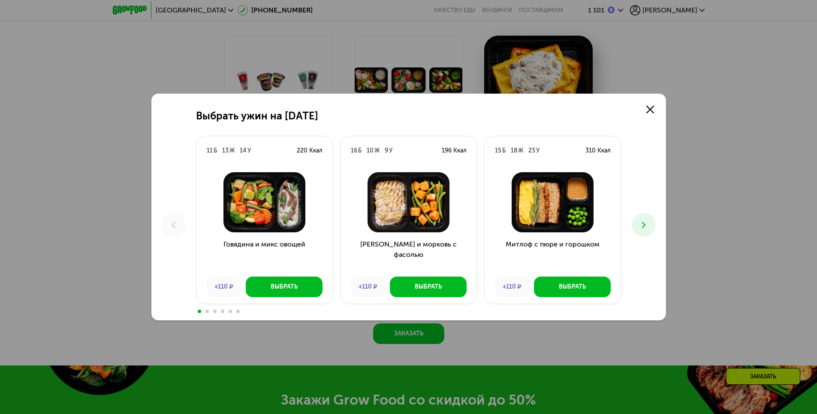
click at [645, 228] on icon at bounding box center [644, 225] width 10 height 10
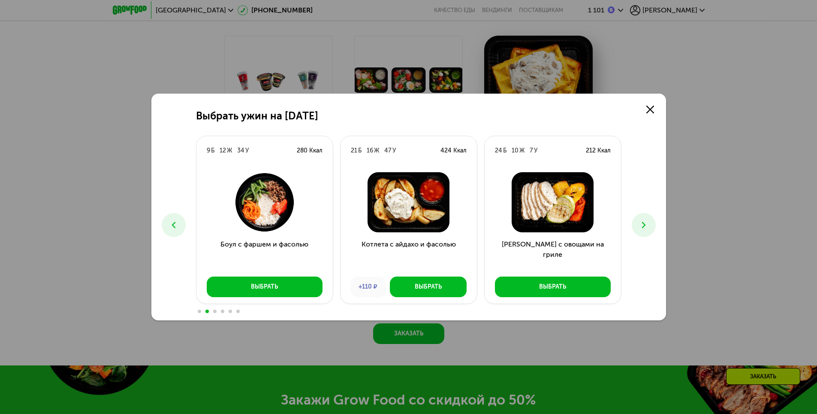
click at [648, 230] on button at bounding box center [644, 225] width 24 height 24
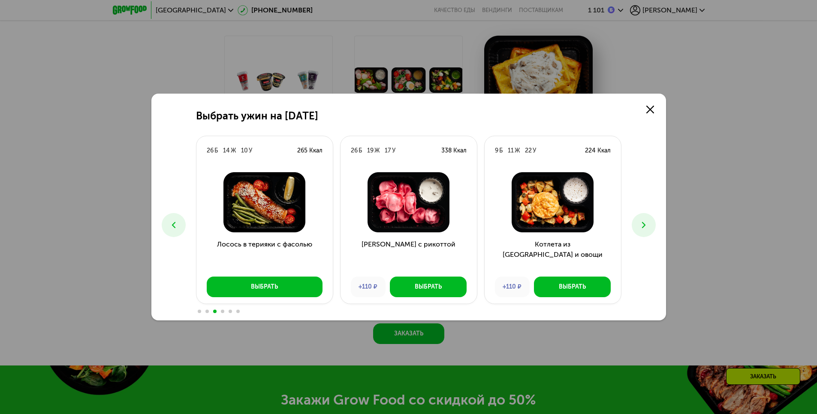
click at [648, 230] on button at bounding box center [644, 225] width 24 height 24
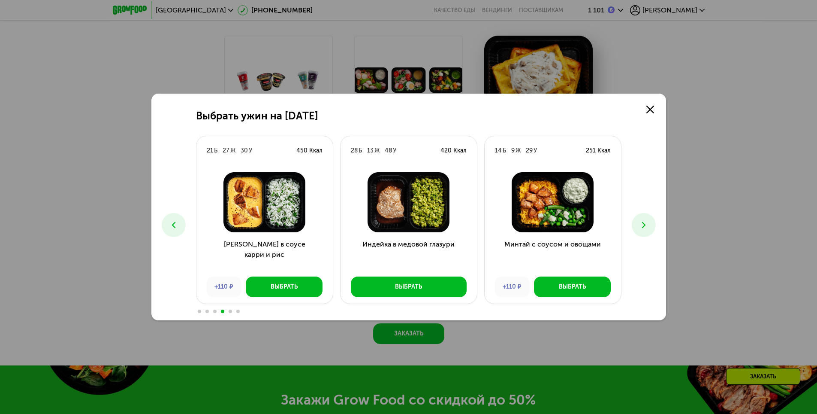
click at [648, 230] on button at bounding box center [644, 225] width 24 height 24
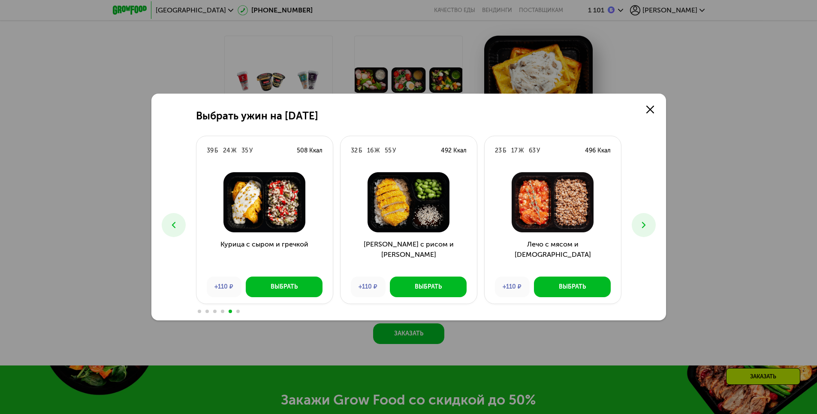
click at [648, 230] on button at bounding box center [644, 225] width 24 height 24
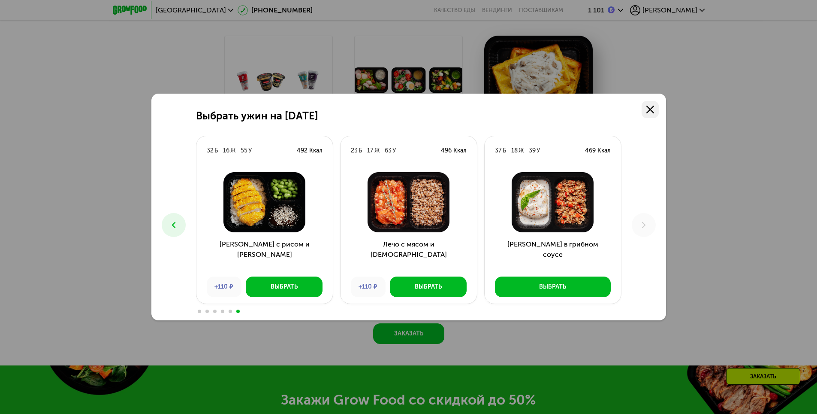
click at [649, 113] on icon at bounding box center [650, 110] width 8 height 8
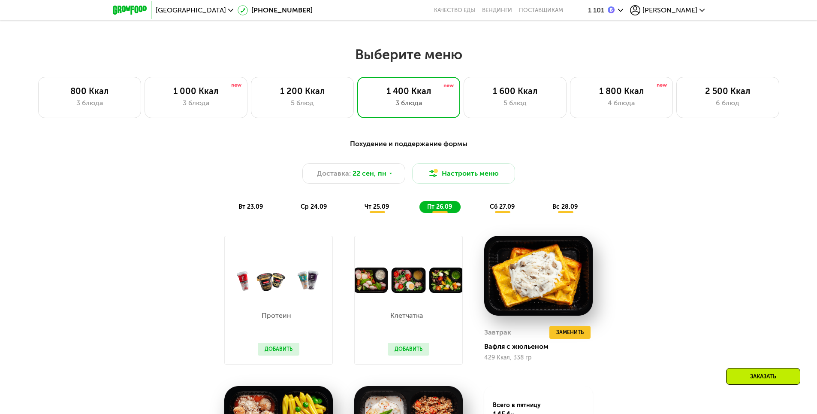
scroll to position [640, 0]
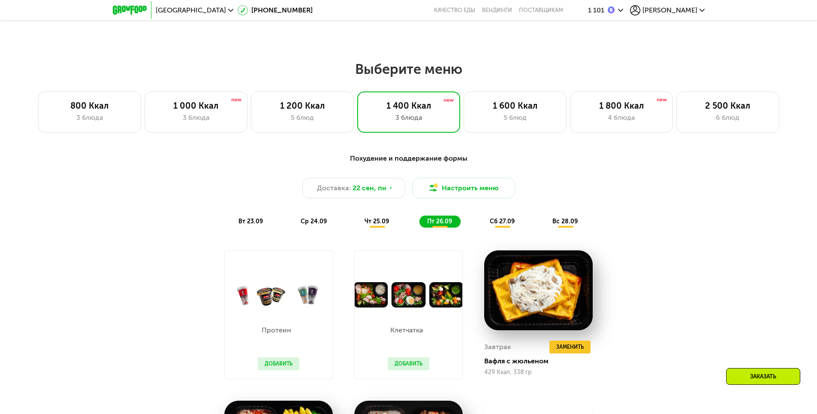
click at [499, 223] on span "сб 27.09" at bounding box center [502, 220] width 25 height 7
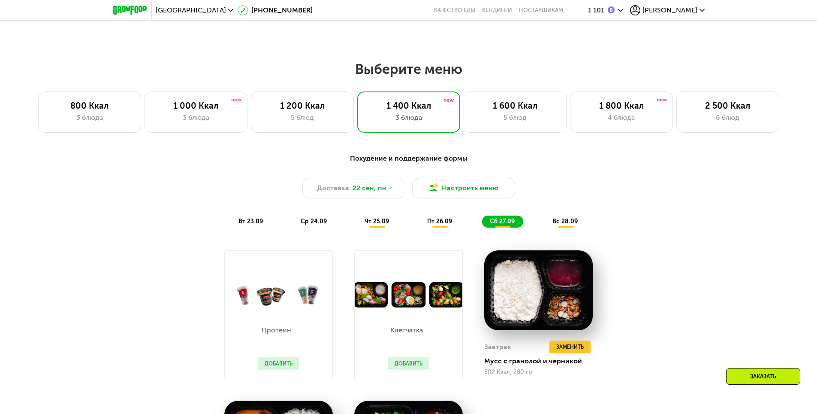
scroll to position [854, 0]
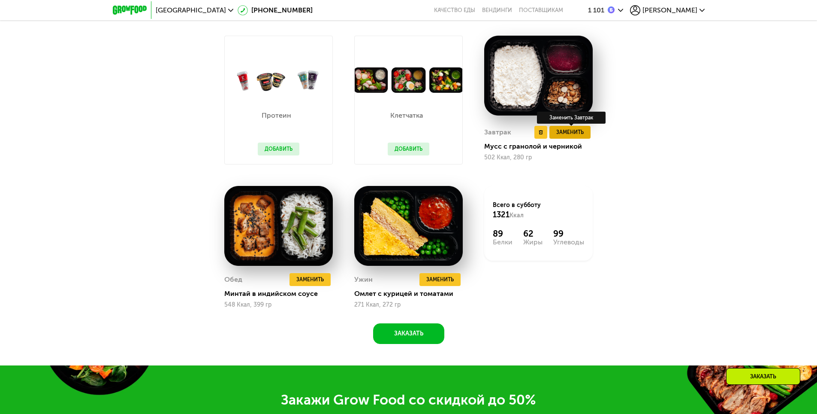
click at [571, 135] on span "Заменить" at bounding box center [569, 132] width 27 height 9
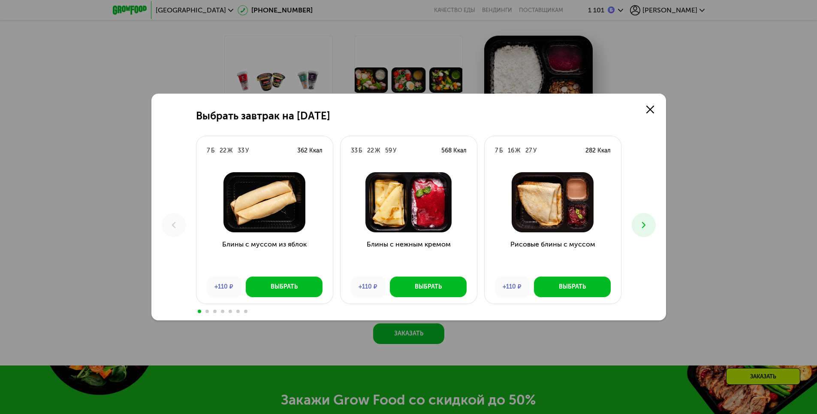
click at [640, 226] on icon at bounding box center [644, 225] width 10 height 10
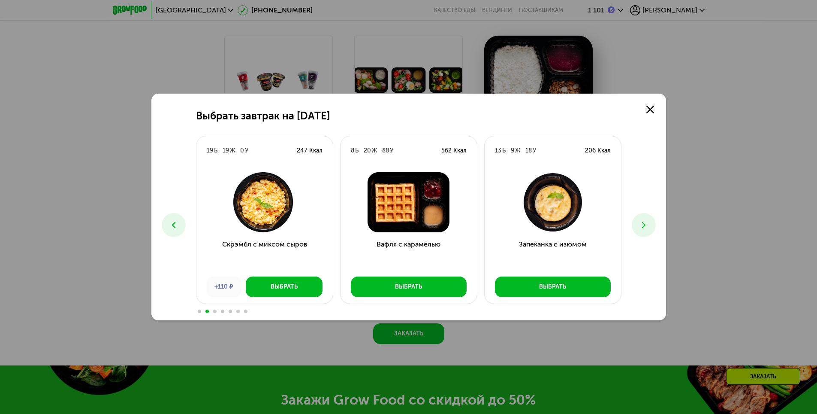
click at [640, 226] on icon at bounding box center [644, 225] width 10 height 10
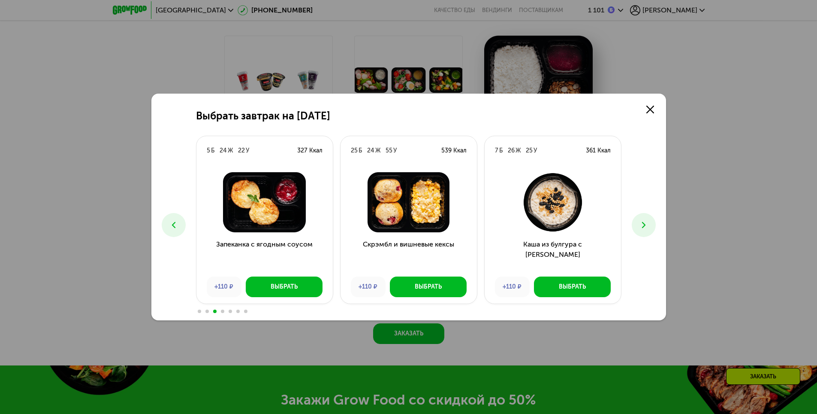
click at [644, 228] on icon at bounding box center [644, 225] width 10 height 10
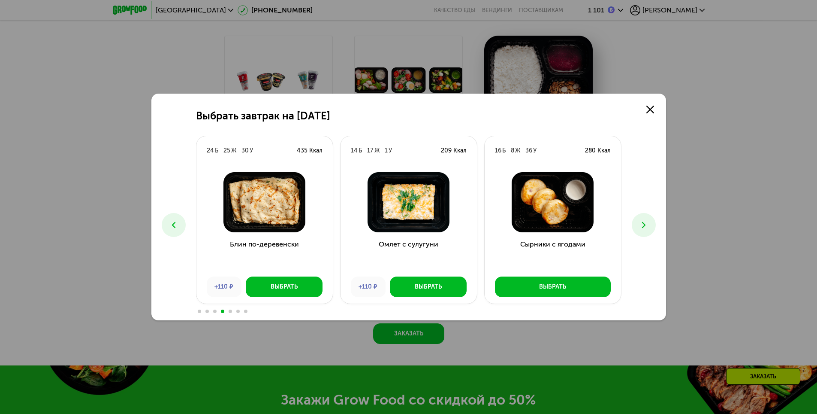
click at [647, 228] on icon at bounding box center [644, 225] width 10 height 10
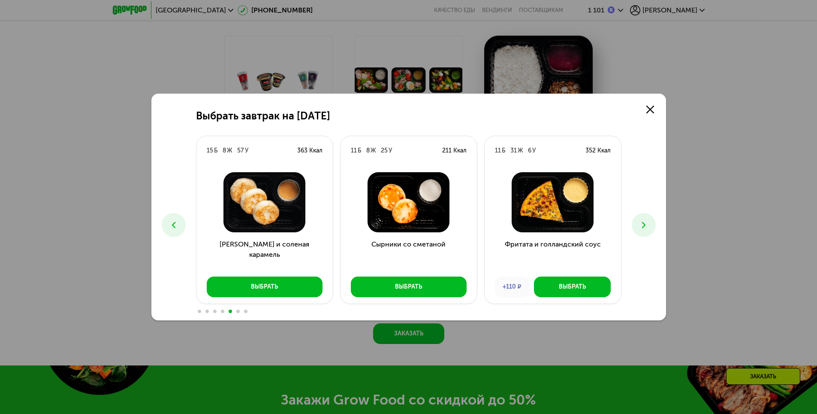
click at [647, 228] on icon at bounding box center [644, 225] width 10 height 10
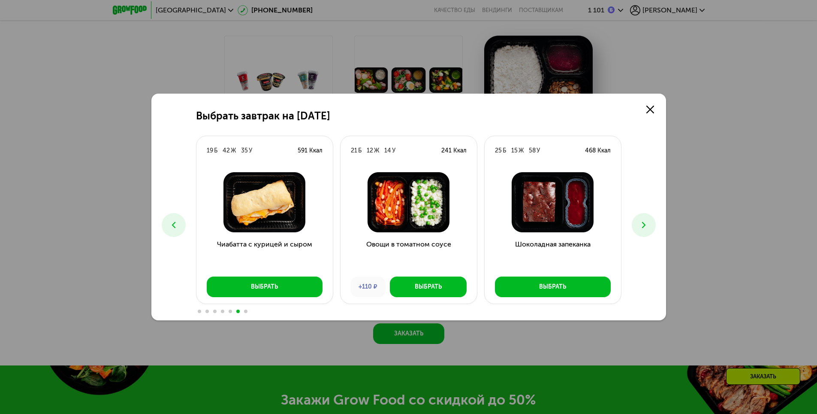
click at [647, 228] on icon at bounding box center [644, 225] width 10 height 10
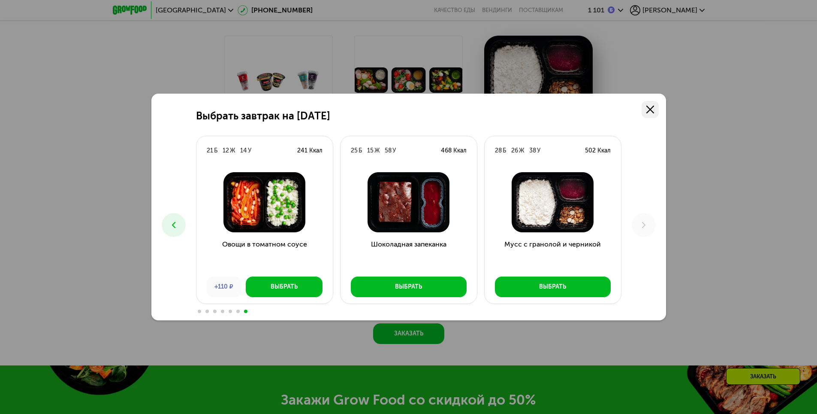
click at [655, 110] on link at bounding box center [650, 109] width 17 height 17
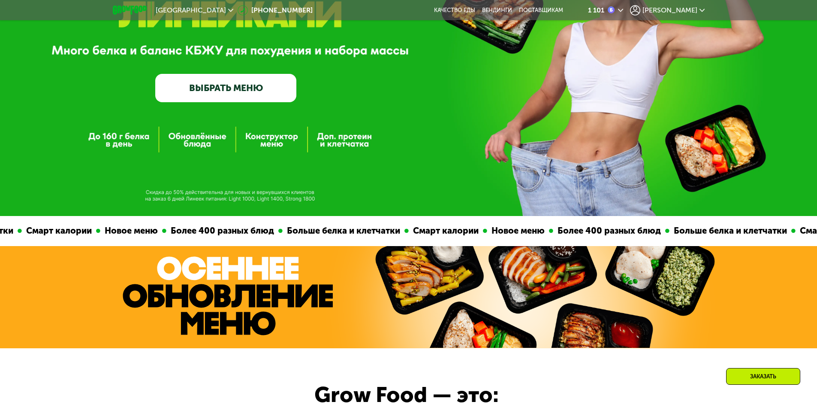
scroll to position [0, 0]
